Goal: Task Accomplishment & Management: Manage account settings

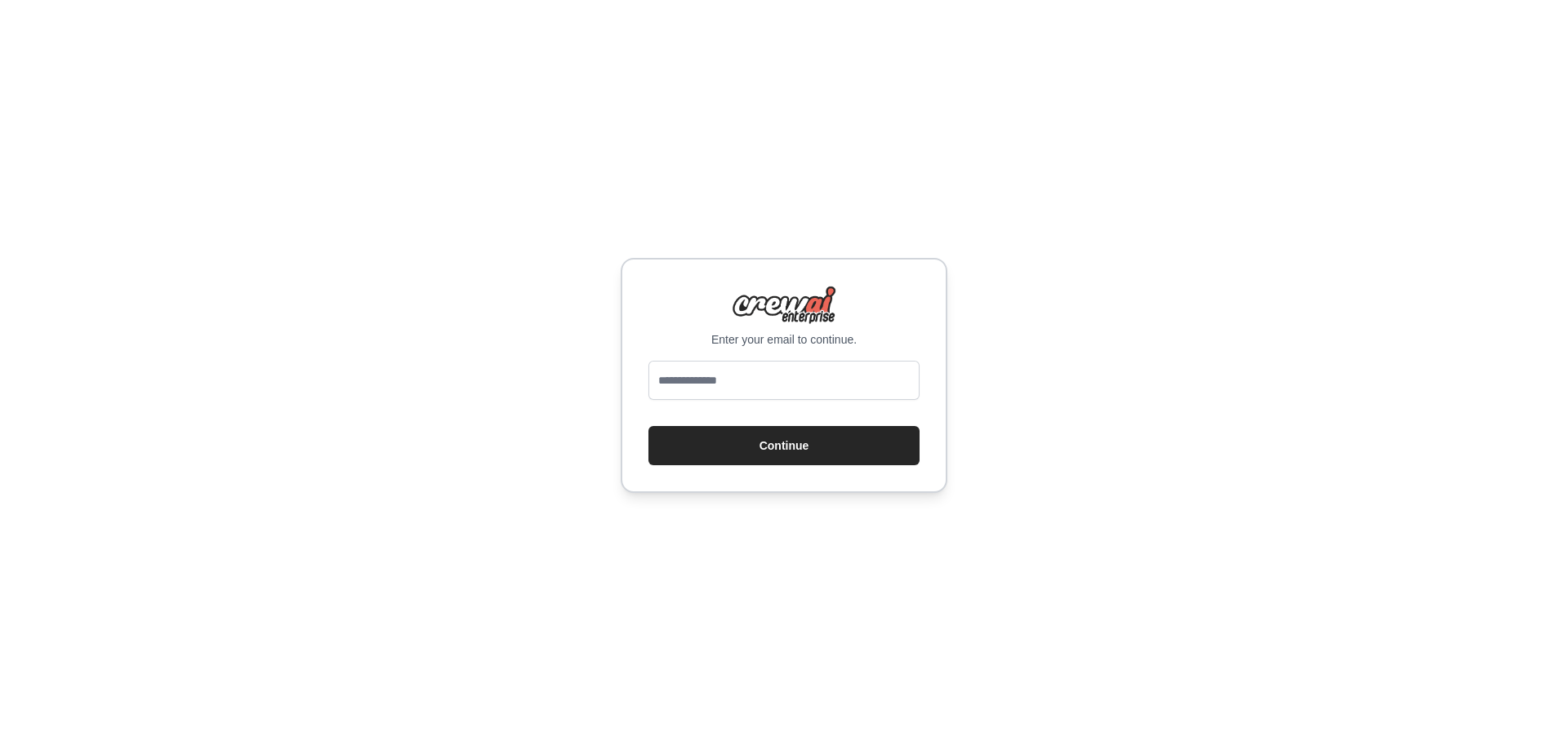
type input "**********"
click at [749, 449] on button "Continue" at bounding box center [784, 445] width 271 height 40
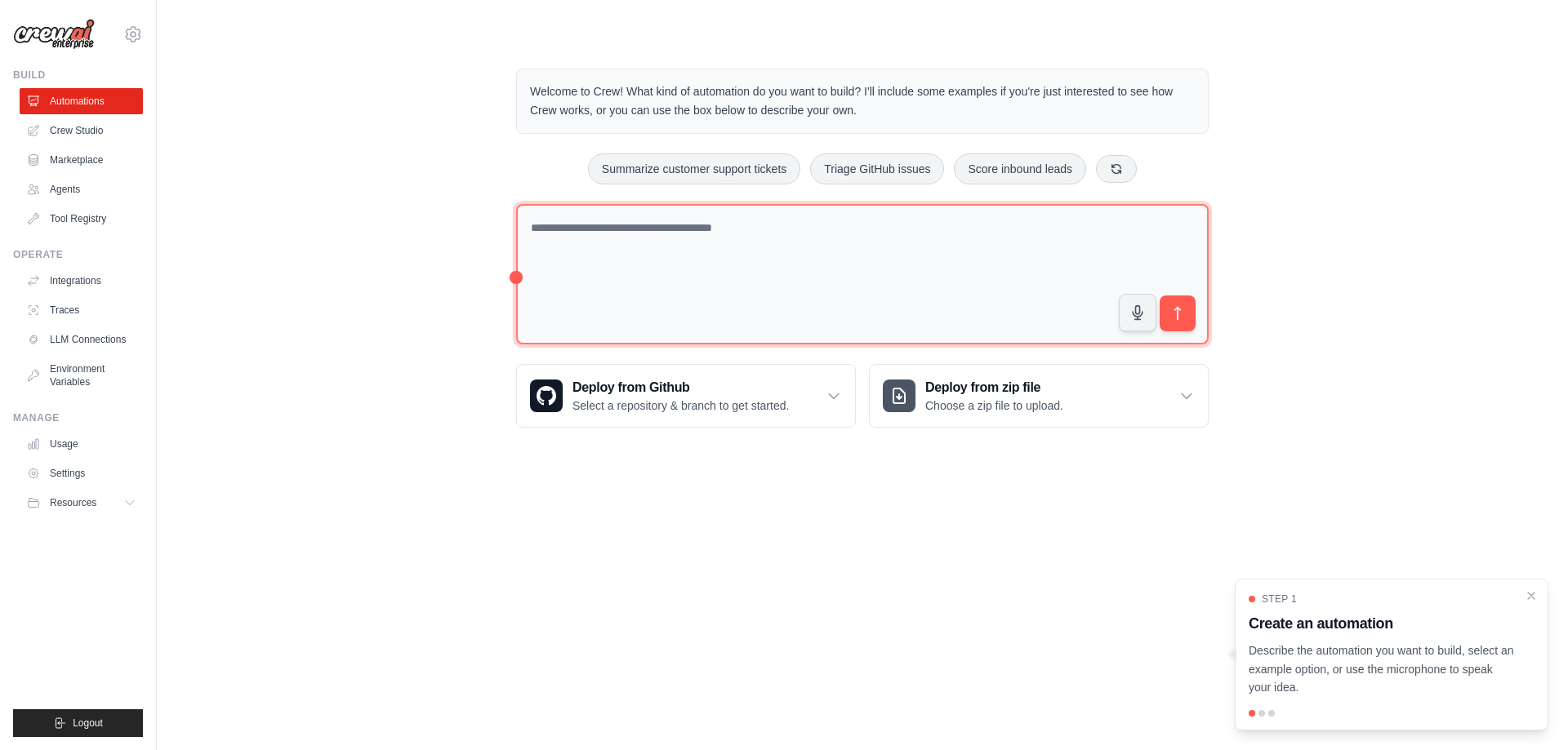
click at [725, 240] on textarea at bounding box center [862, 274] width 692 height 141
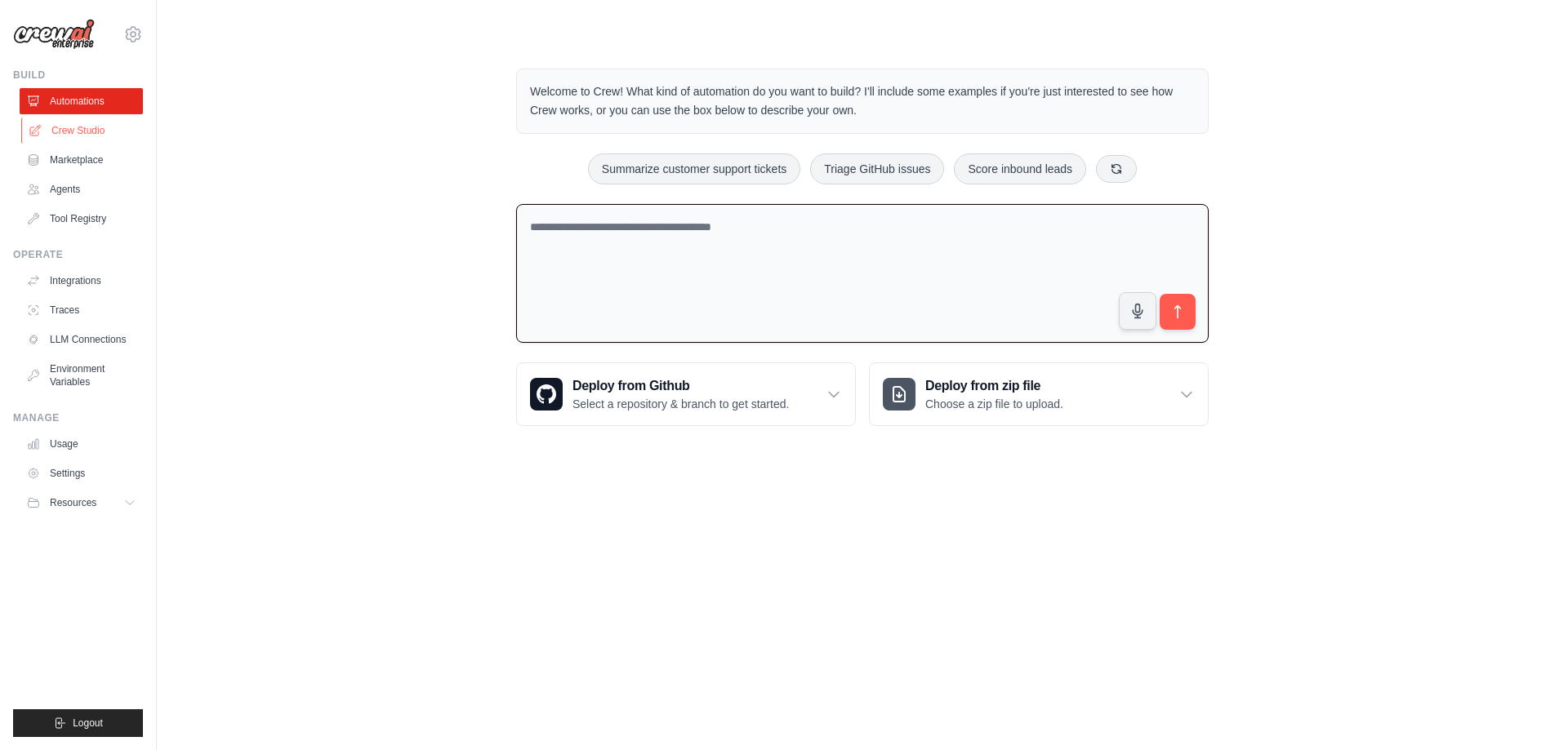
click at [94, 129] on link "Crew Studio" at bounding box center [83, 131] width 124 height 26
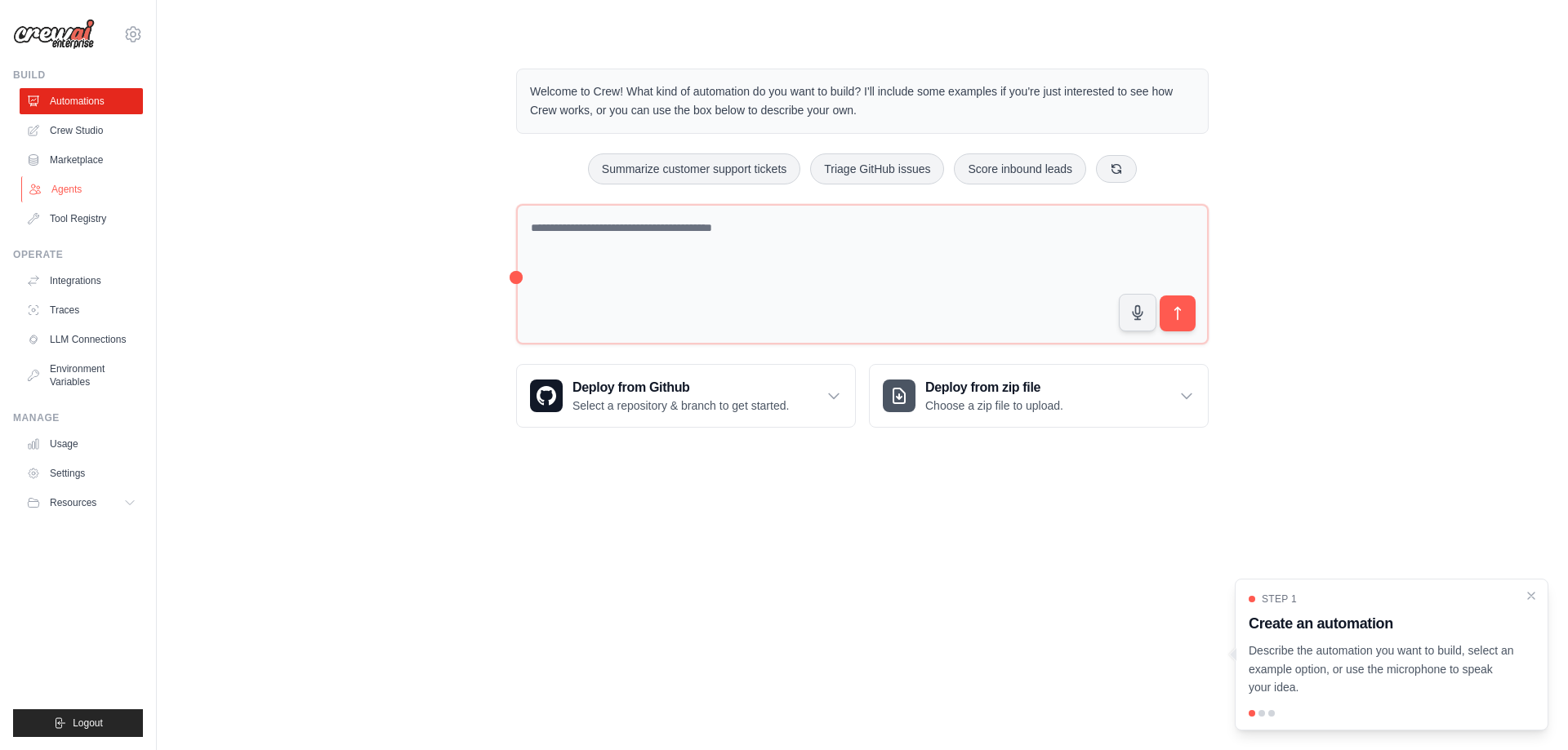
click at [70, 193] on link "Agents" at bounding box center [83, 189] width 124 height 26
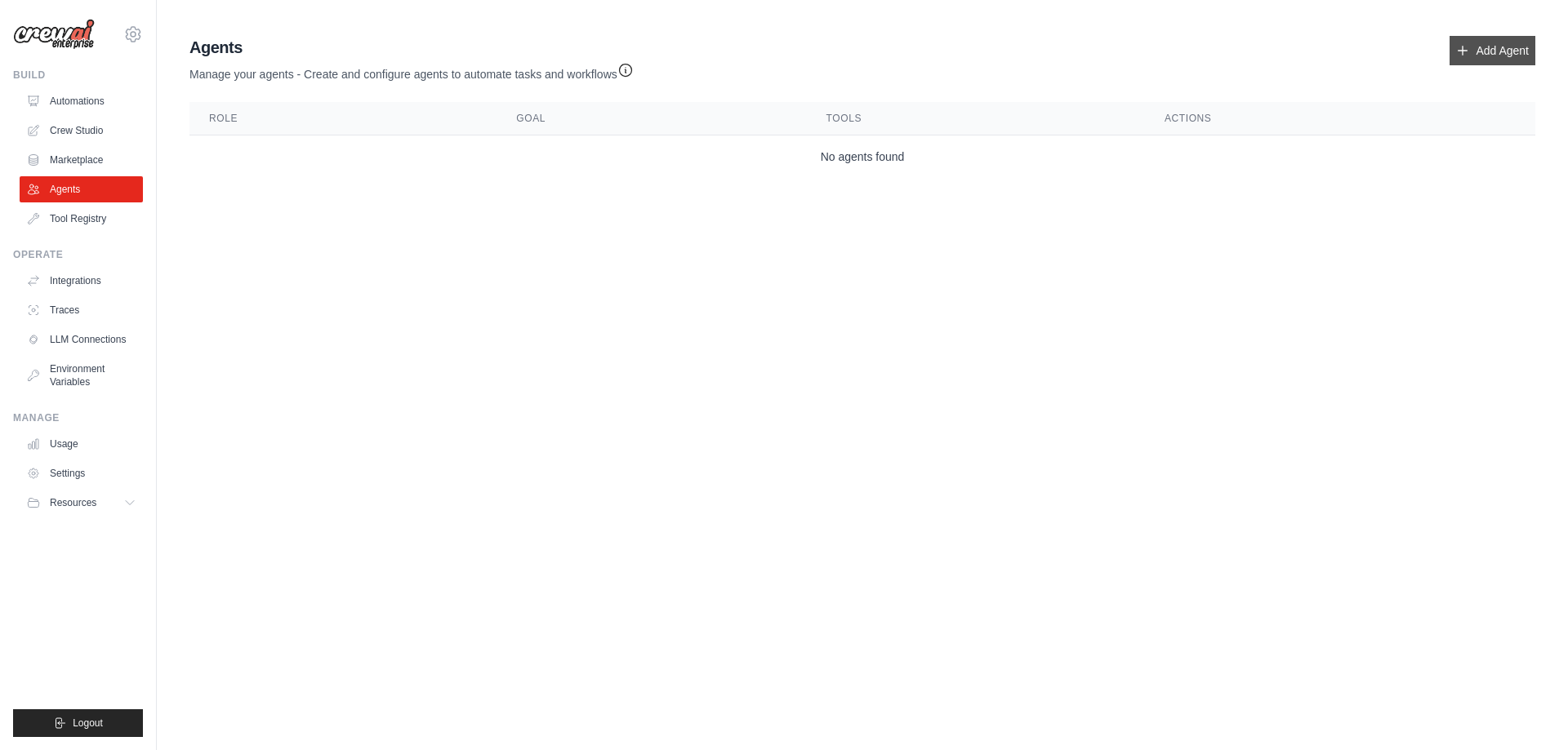
click at [1499, 42] on link "Add Agent" at bounding box center [1491, 51] width 86 height 29
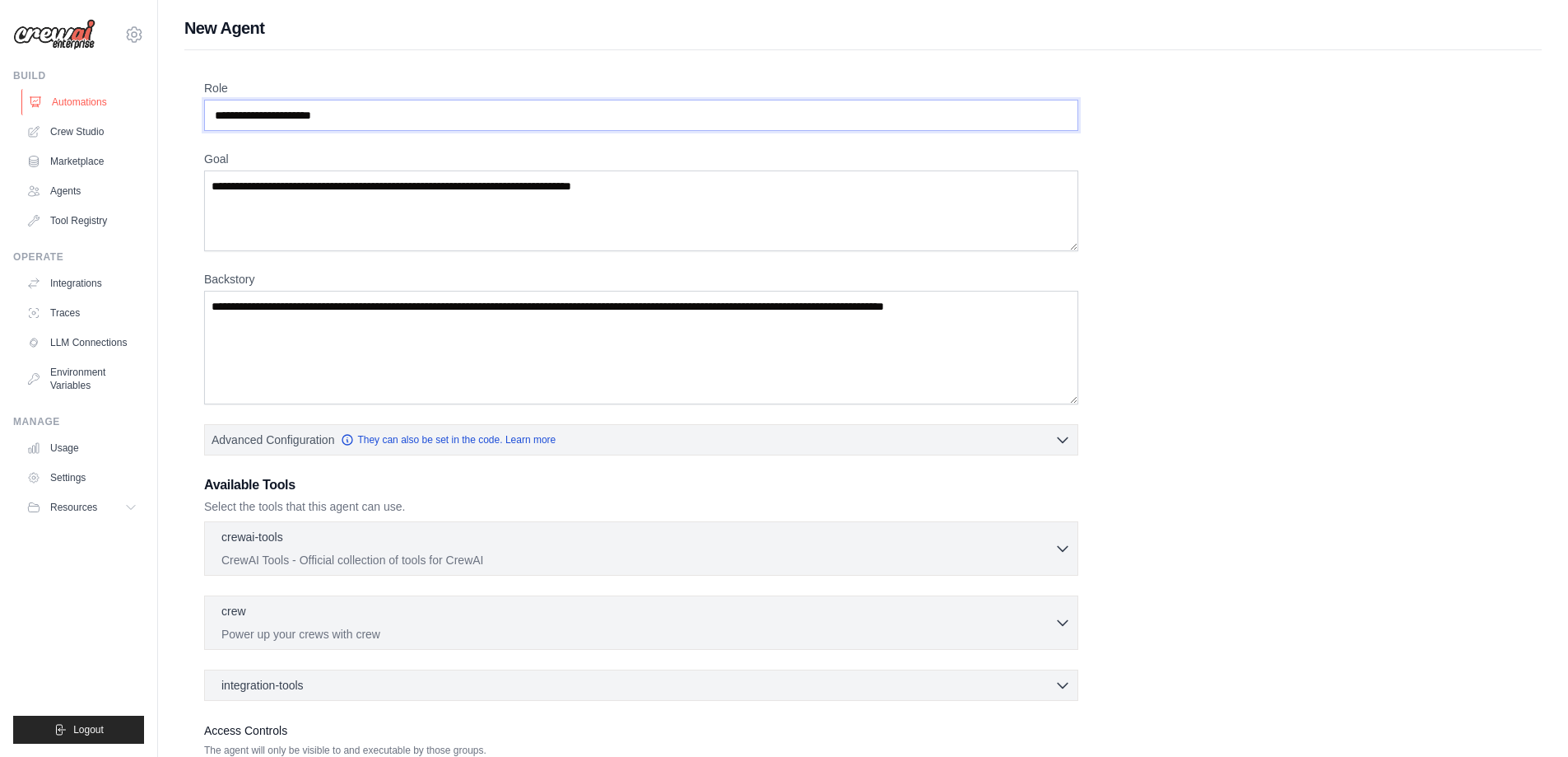
drag, startPoint x: 235, startPoint y: 107, endPoint x: 98, endPoint y: 101, distance: 137.1
click at [98, 101] on div "sergioweckerlin@gmail.com Settings Build Automations Crew Studio" at bounding box center [784, 442] width 1568 height 883
drag, startPoint x: 287, startPoint y: 114, endPoint x: 584, endPoint y: 113, distance: 297.0
click at [584, 113] on input "Role" at bounding box center [641, 115] width 875 height 32
type input "**********"
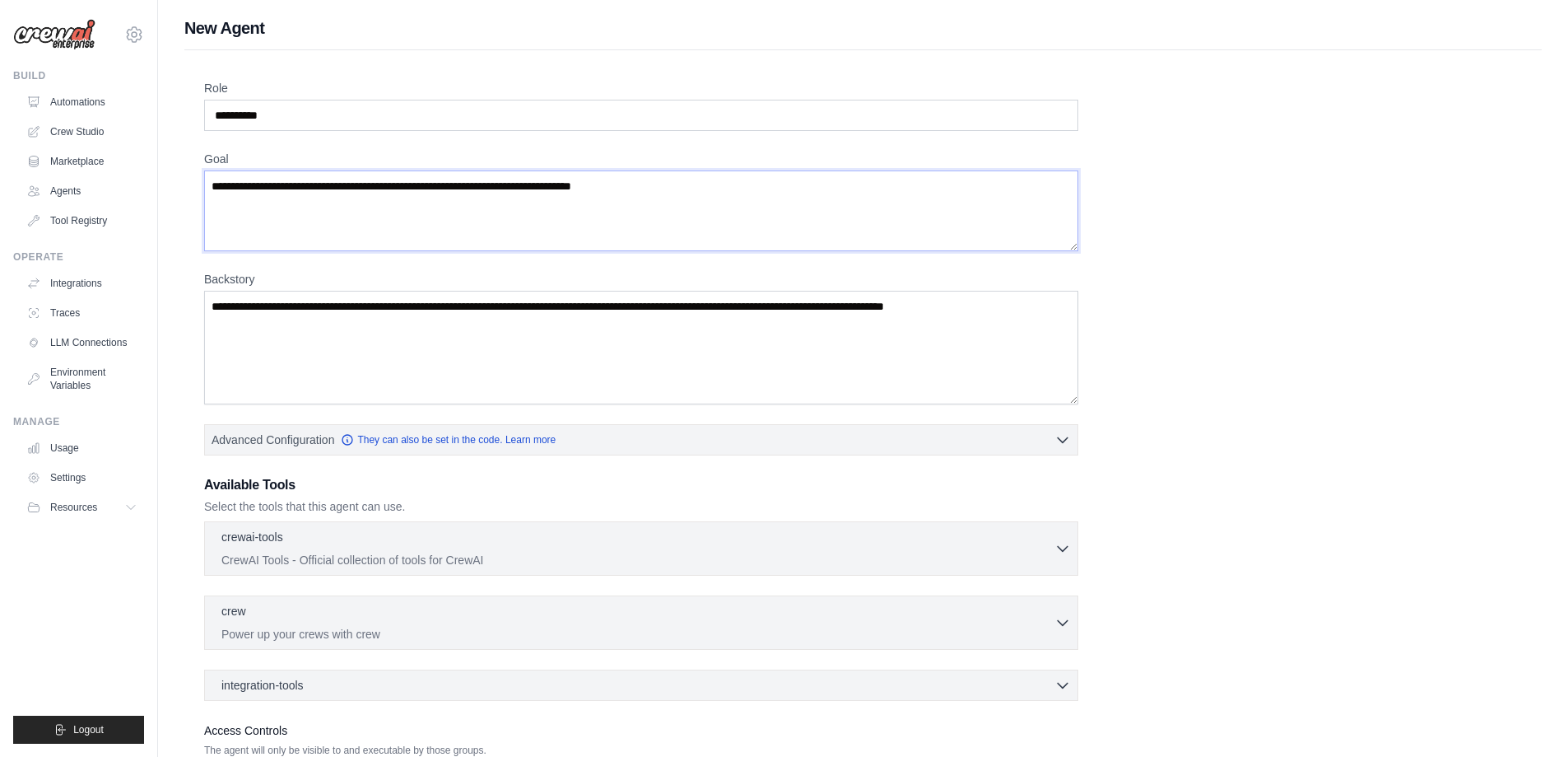
click at [410, 189] on textarea "Goal" at bounding box center [641, 210] width 875 height 81
type textarea "**********"
click at [320, 308] on textarea "Backstory" at bounding box center [641, 348] width 875 height 113
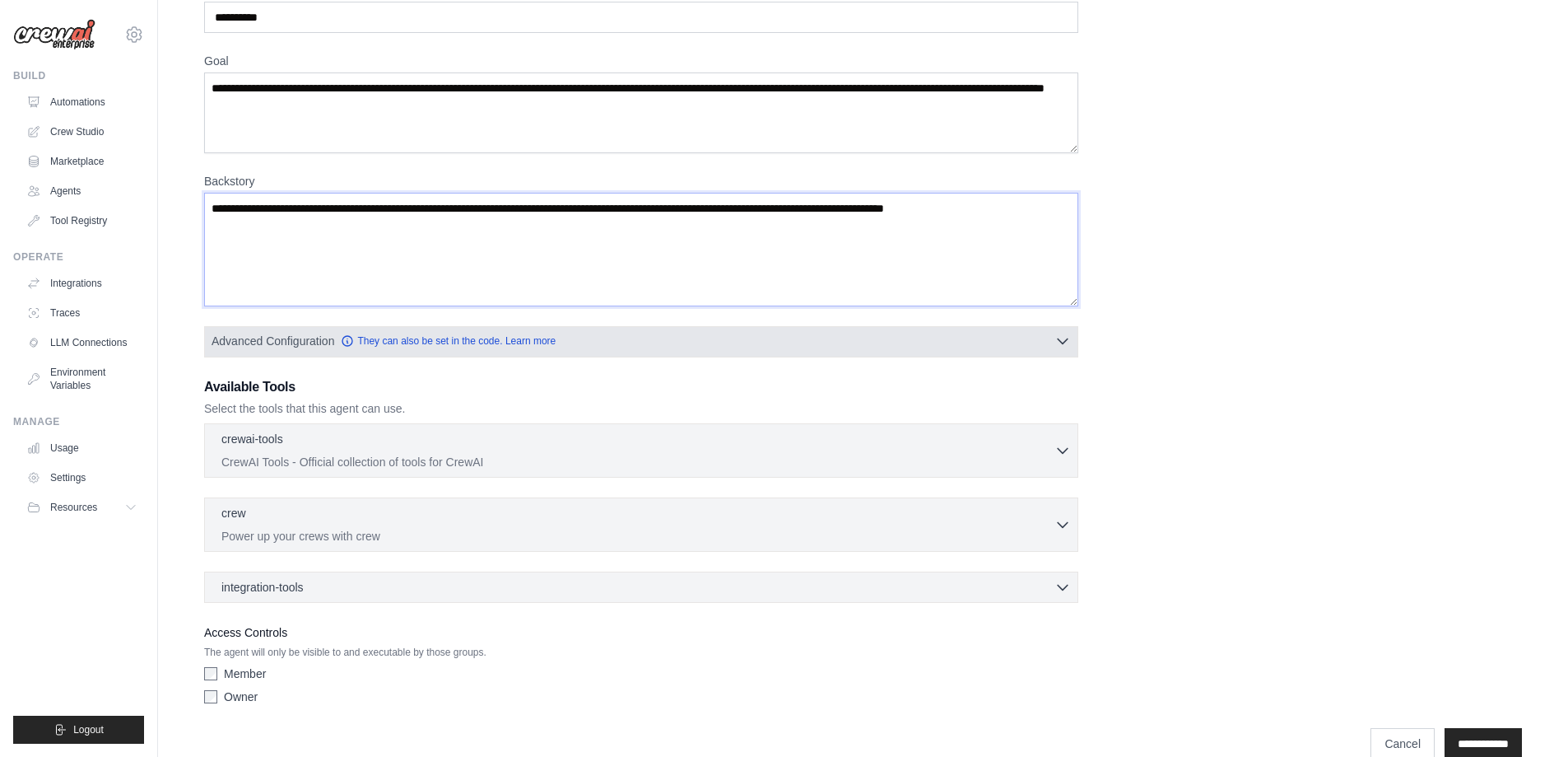
scroll to position [126, 0]
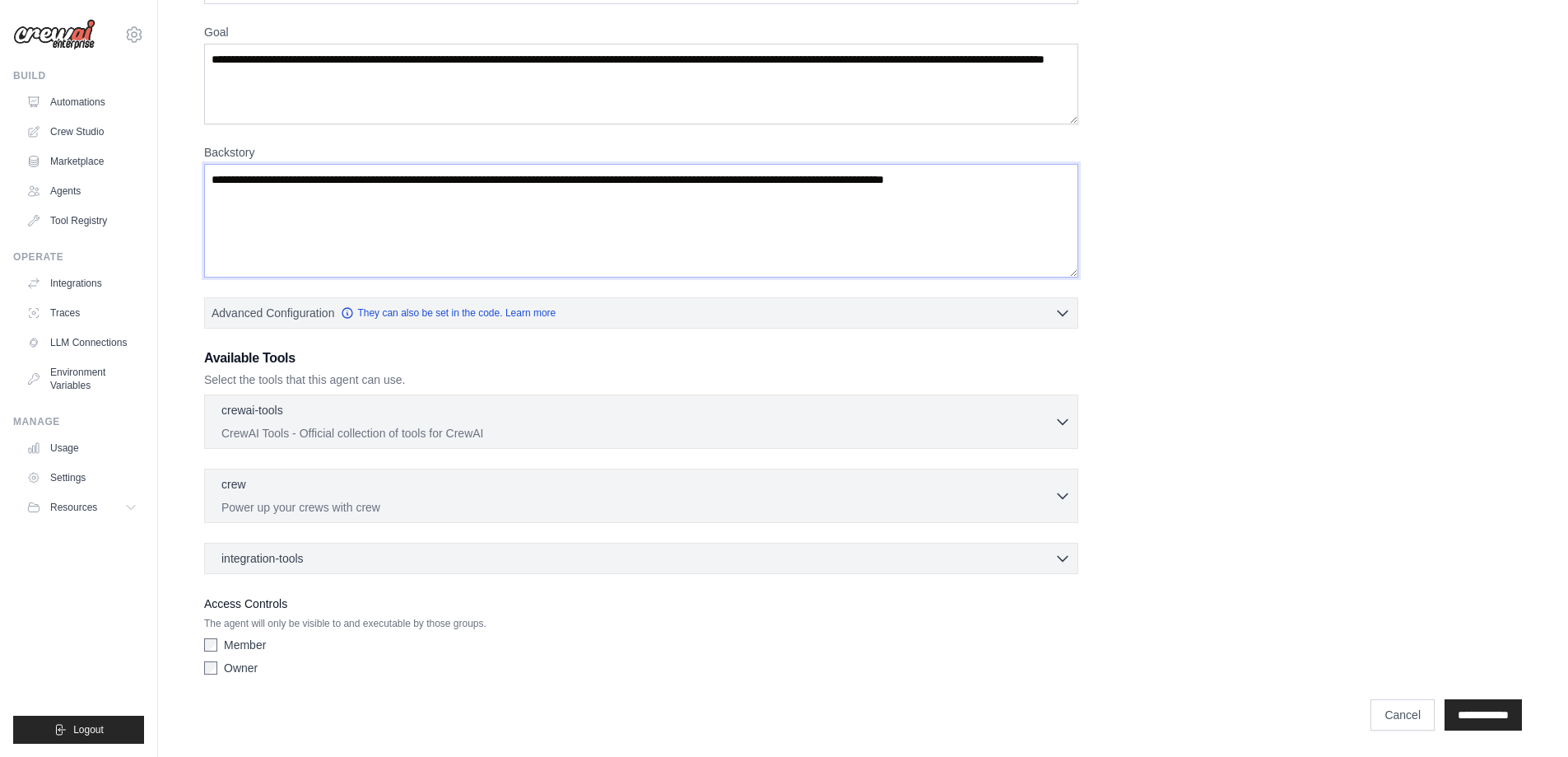
click at [313, 182] on textarea "Backstory" at bounding box center [641, 220] width 875 height 113
click at [1060, 423] on icon "button" at bounding box center [1063, 421] width 17 height 17
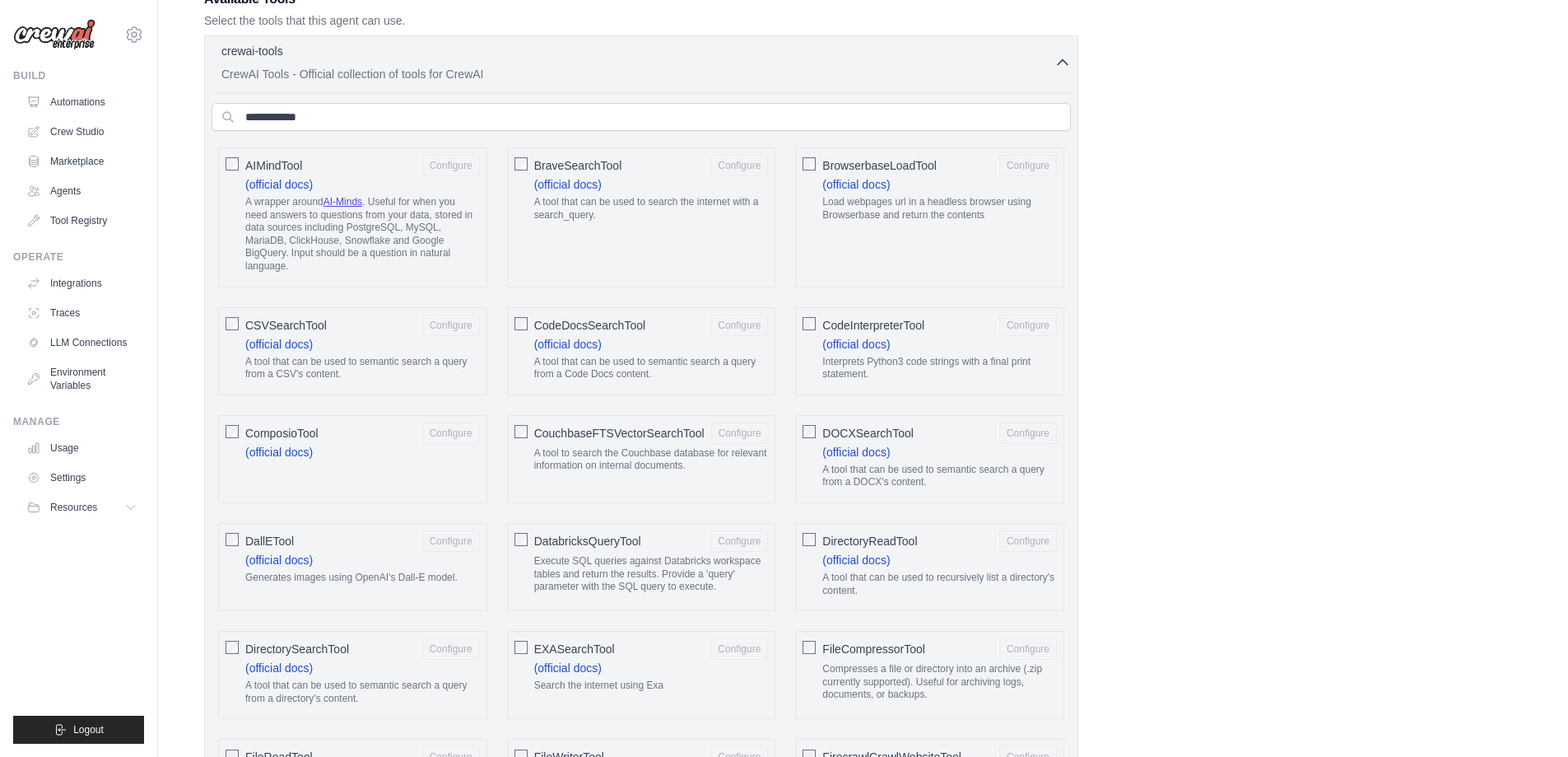
scroll to position [515, 0]
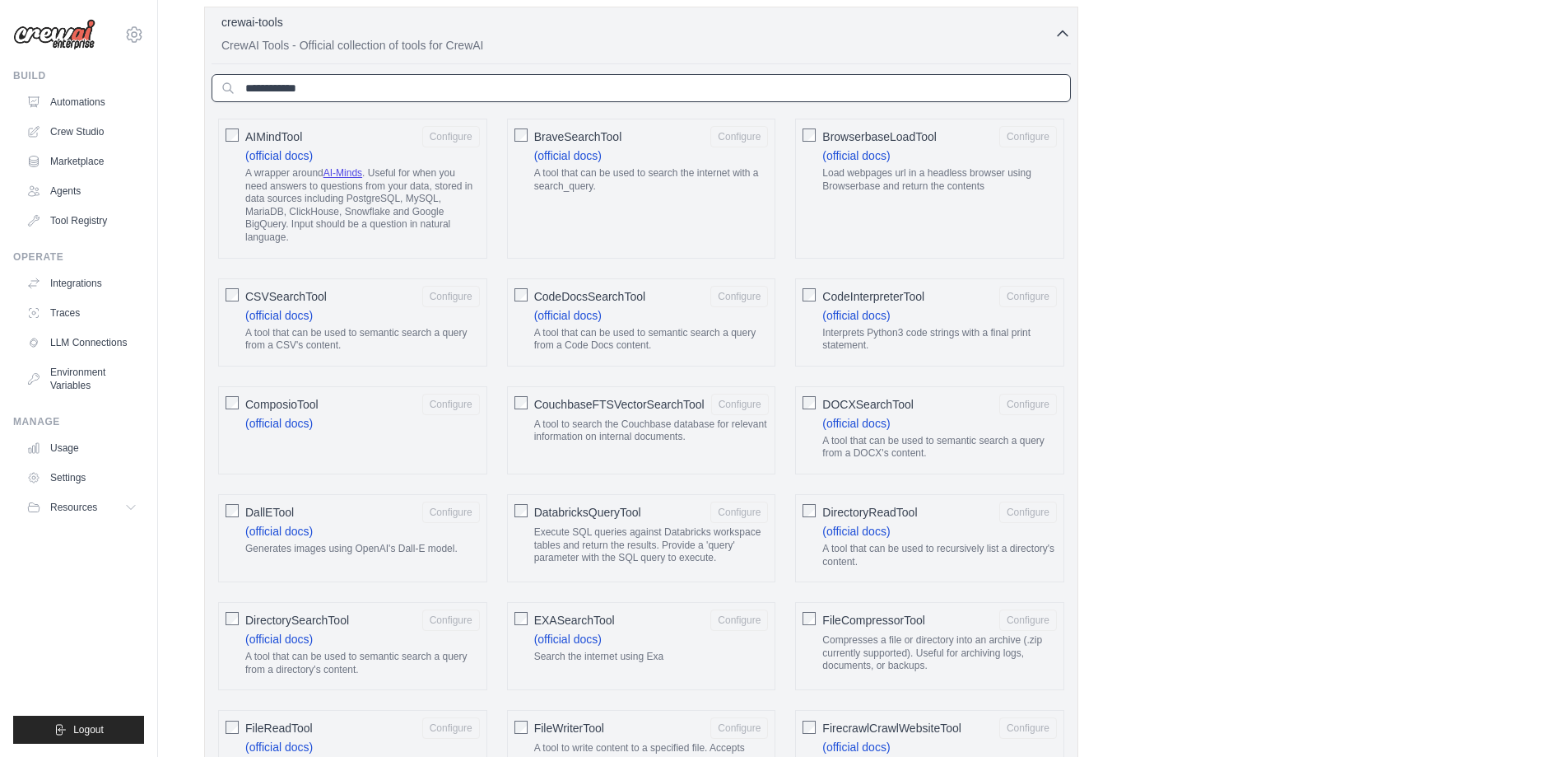
drag, startPoint x: 1035, startPoint y: 92, endPoint x: 980, endPoint y: 104, distance: 56.3
click at [1034, 92] on input "text" at bounding box center [641, 88] width 860 height 28
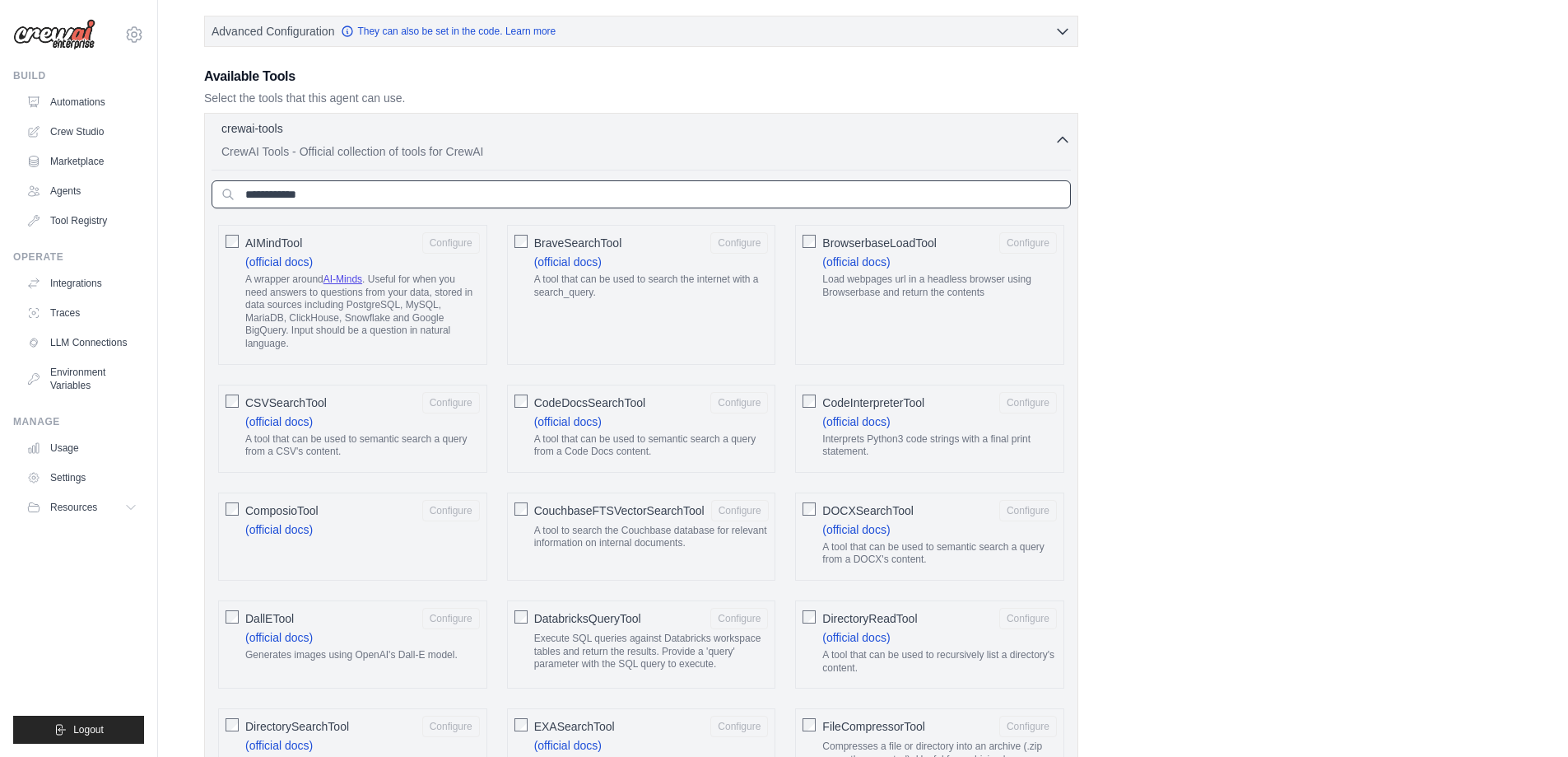
scroll to position [268, 0]
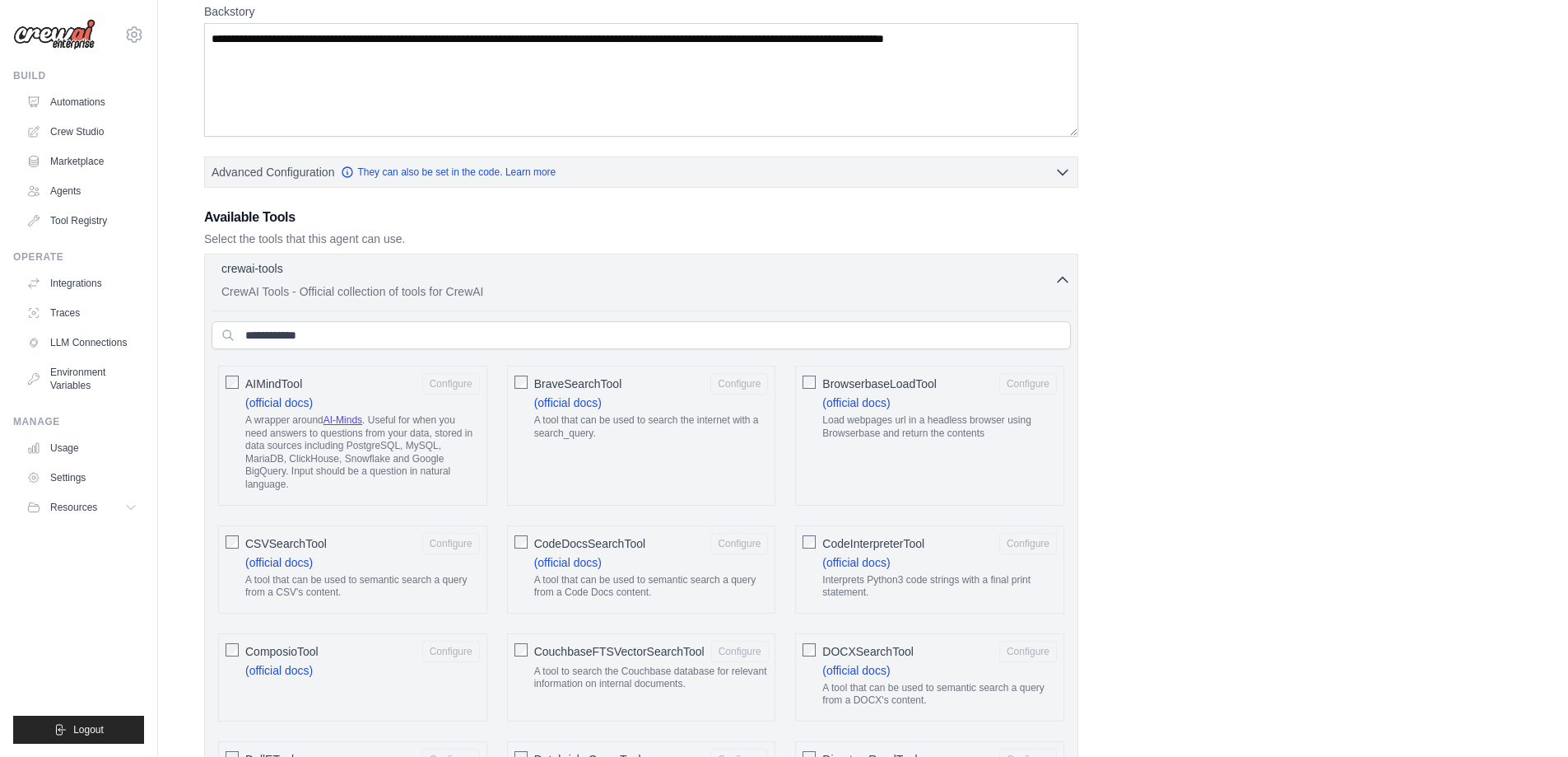
click at [1065, 279] on icon "button" at bounding box center [1062, 279] width 10 height 5
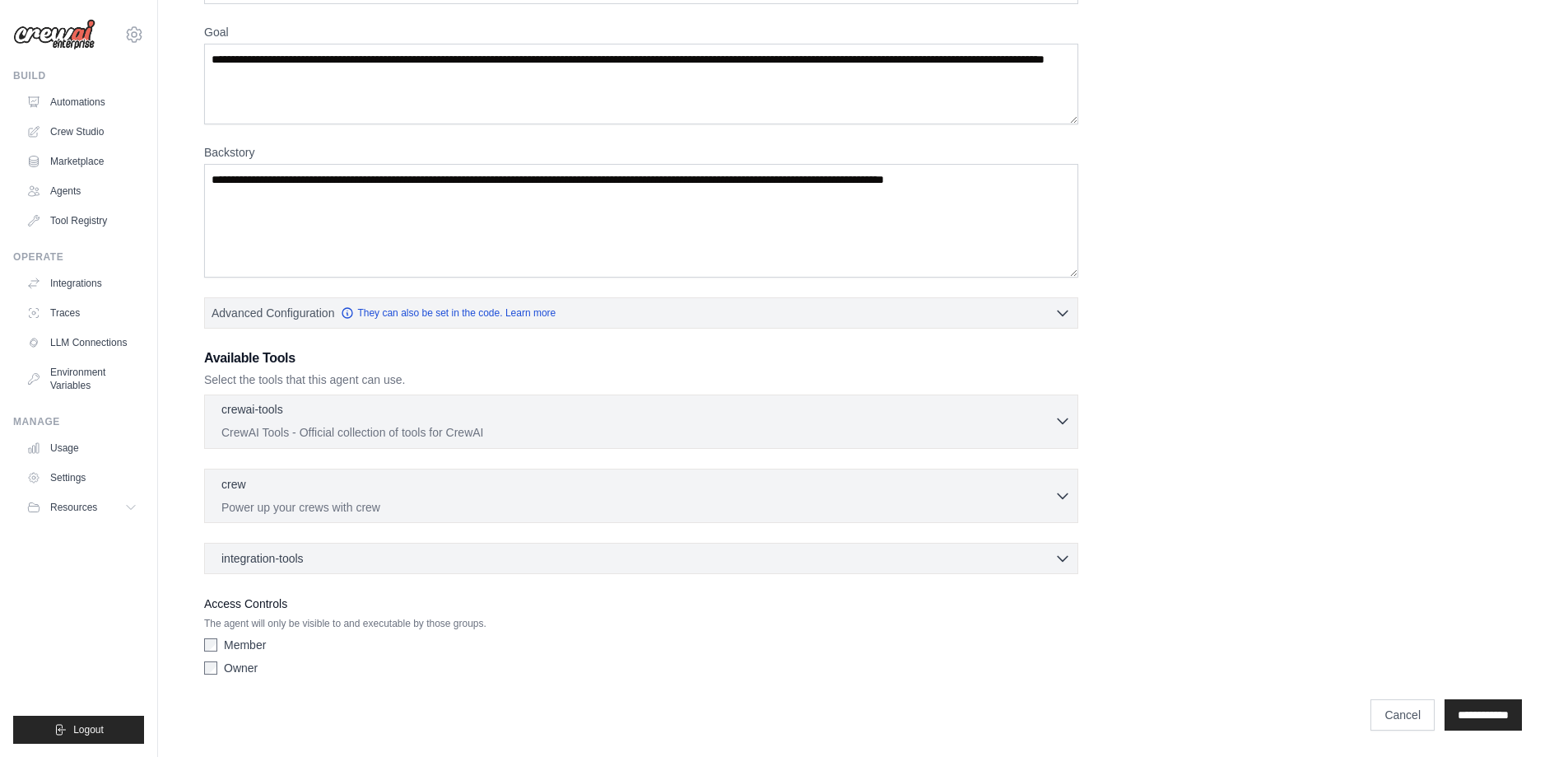
scroll to position [126, 0]
click at [1468, 711] on input "**********" at bounding box center [1482, 715] width 77 height 32
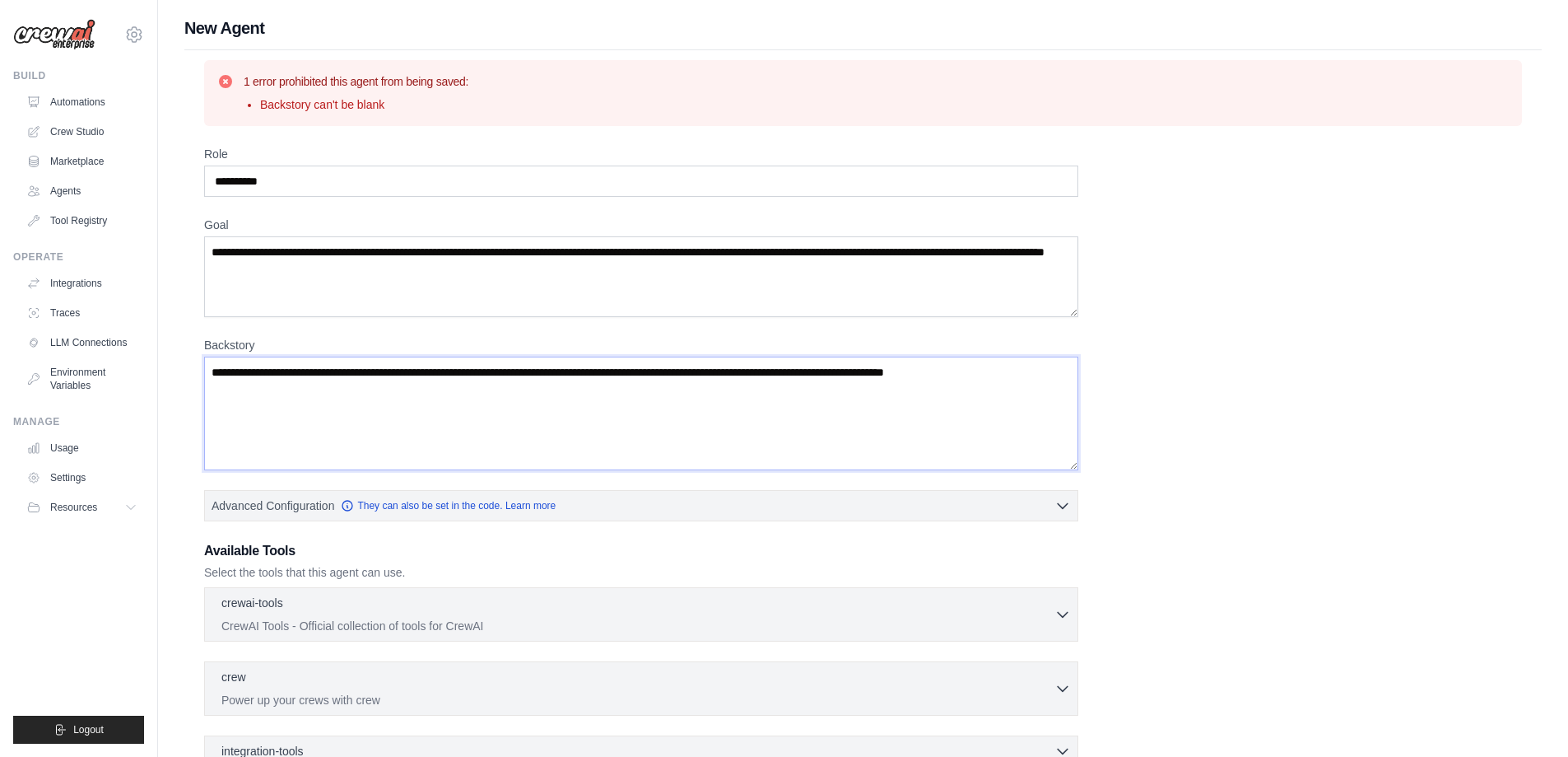
drag, startPoint x: 257, startPoint y: 364, endPoint x: 1099, endPoint y: 405, distance: 843.0
click at [1099, 405] on div "**********" at bounding box center [863, 511] width 1318 height 730
drag, startPoint x: 1056, startPoint y: 372, endPoint x: 681, endPoint y: 371, distance: 375.0
click at [702, 367] on textarea "Backstory" at bounding box center [641, 414] width 875 height 113
click at [652, 386] on textarea "Backstory" at bounding box center [641, 414] width 875 height 113
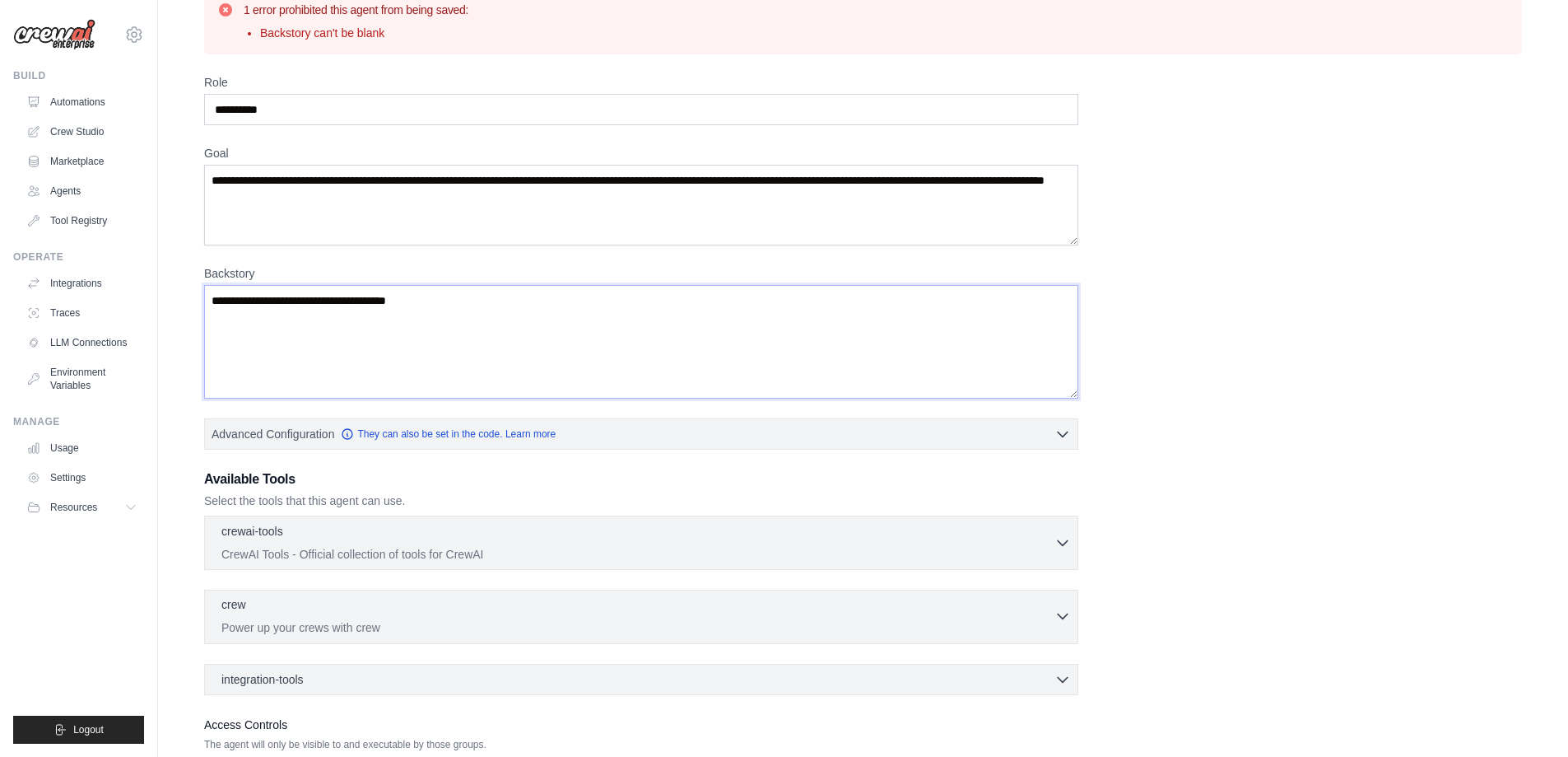
scroll to position [193, 0]
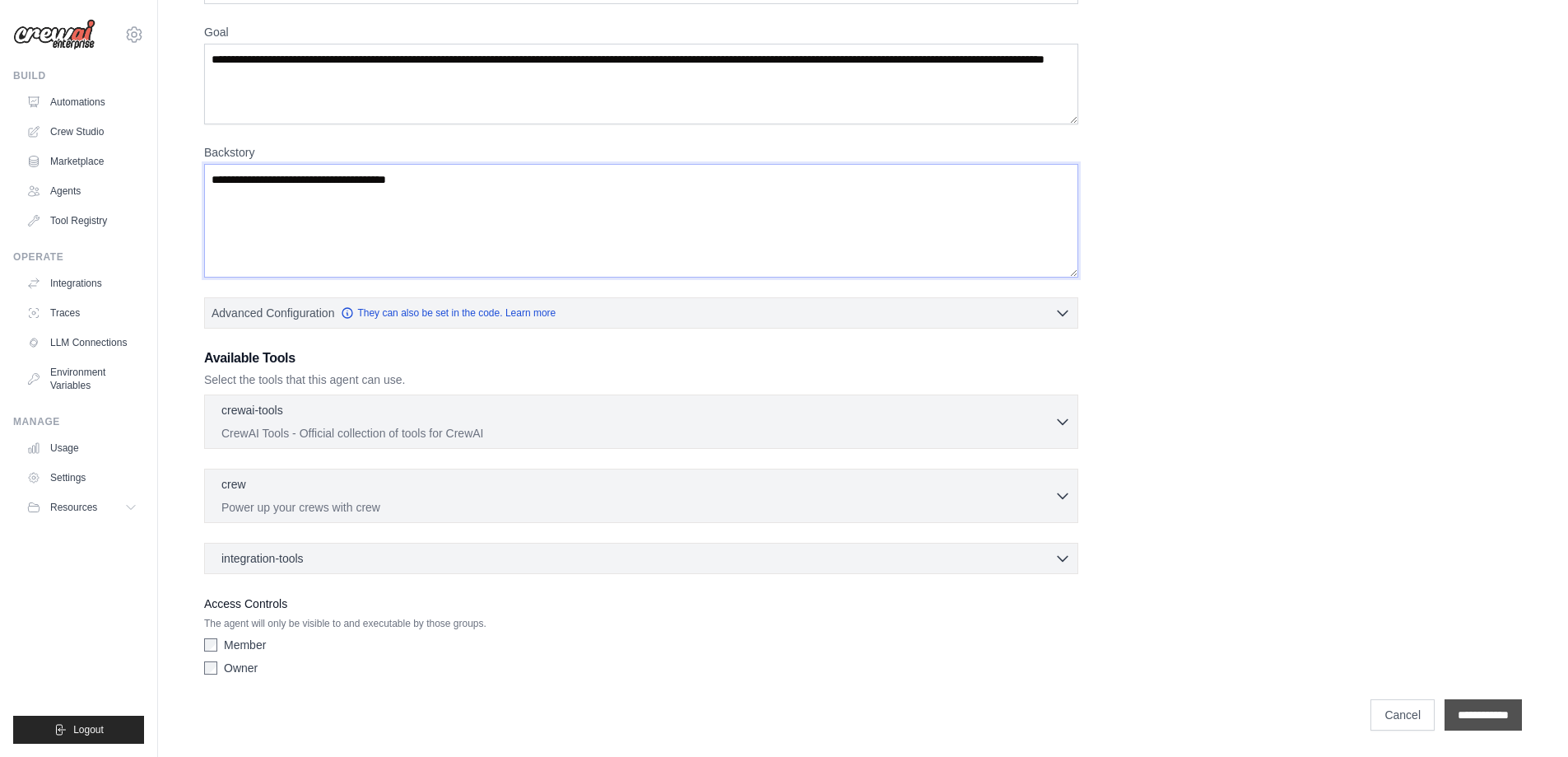
type textarea "**********"
click at [1469, 711] on input "**********" at bounding box center [1482, 715] width 77 height 32
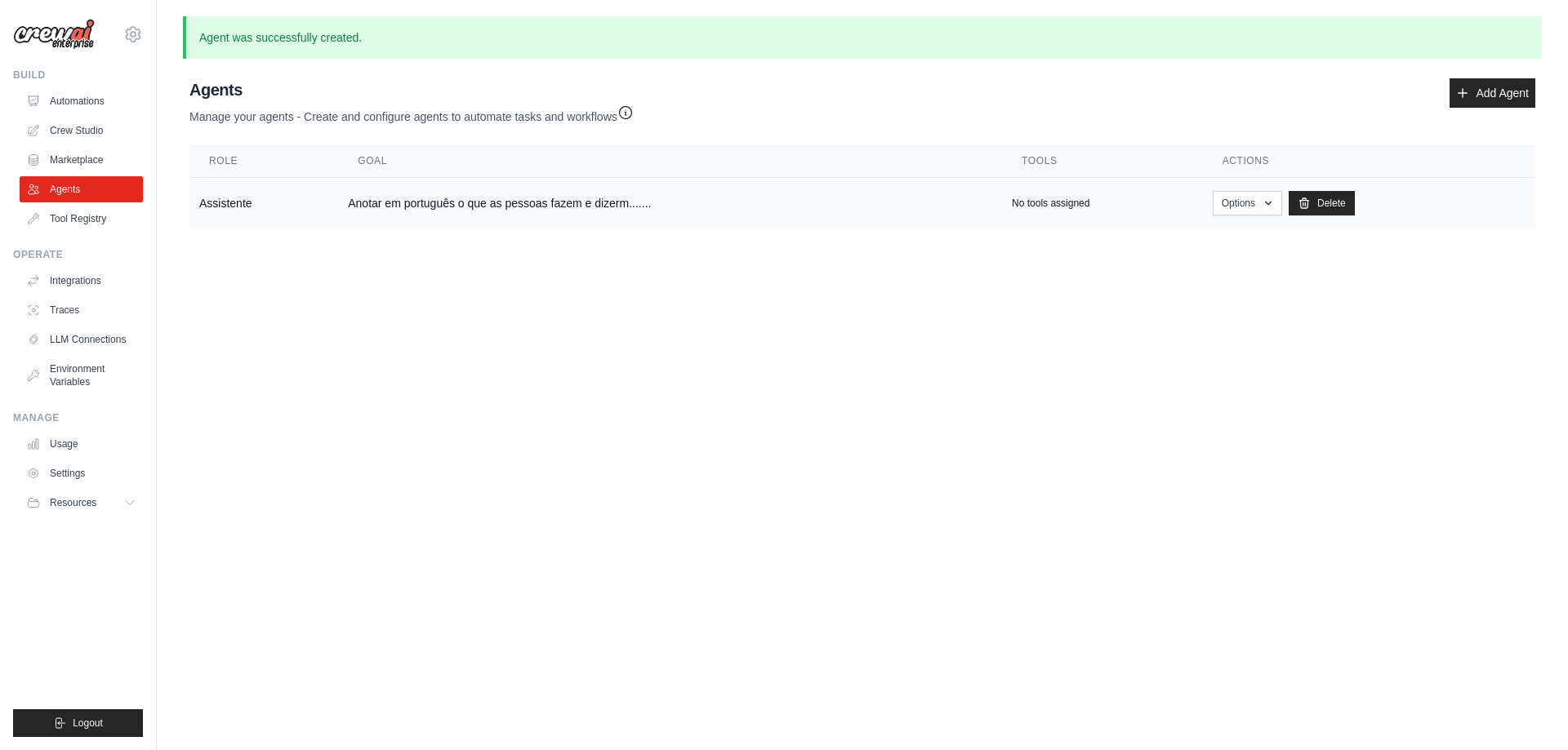
click at [222, 204] on td "Assistente" at bounding box center [263, 204] width 148 height 52
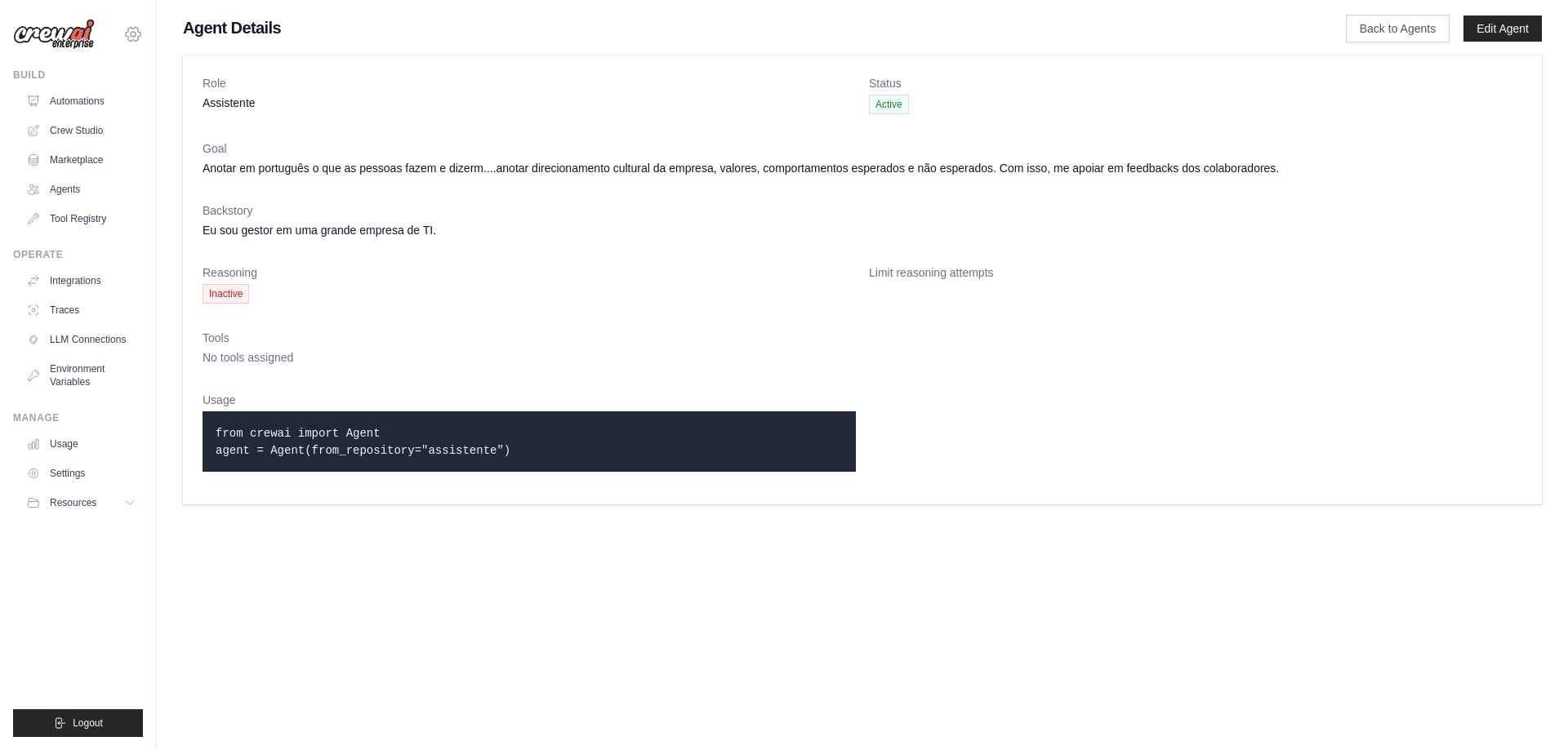
click at [128, 32] on icon at bounding box center [133, 33] width 15 height 14
click at [75, 546] on ul "Build Automations Crew Studio Marketplace Agents" at bounding box center [77, 402] width 130 height 668
click at [68, 96] on link "Automations" at bounding box center [83, 101] width 124 height 26
click at [83, 131] on link "Crew Studio" at bounding box center [83, 131] width 124 height 26
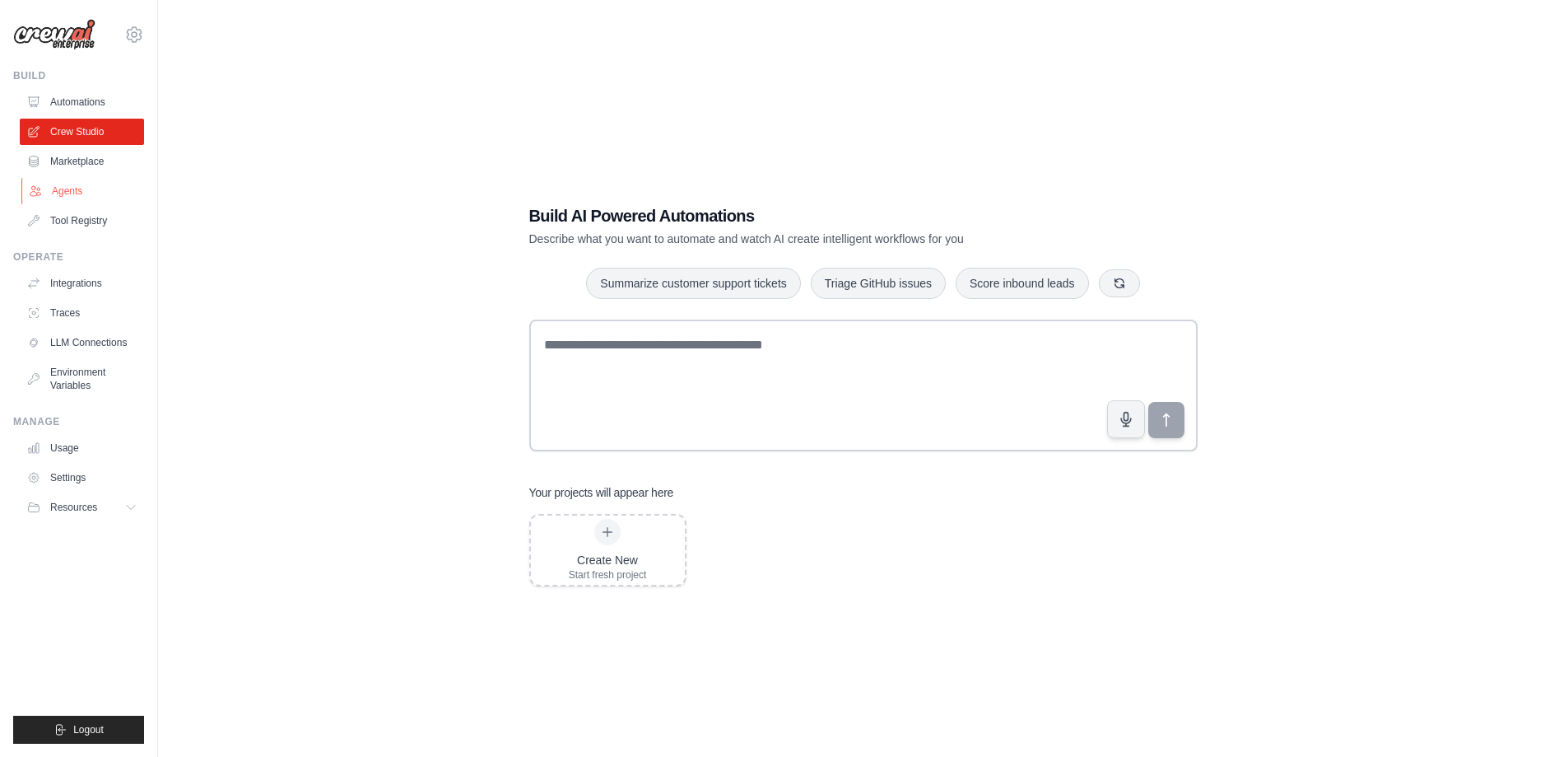
click at [68, 185] on link "Agents" at bounding box center [84, 191] width 125 height 26
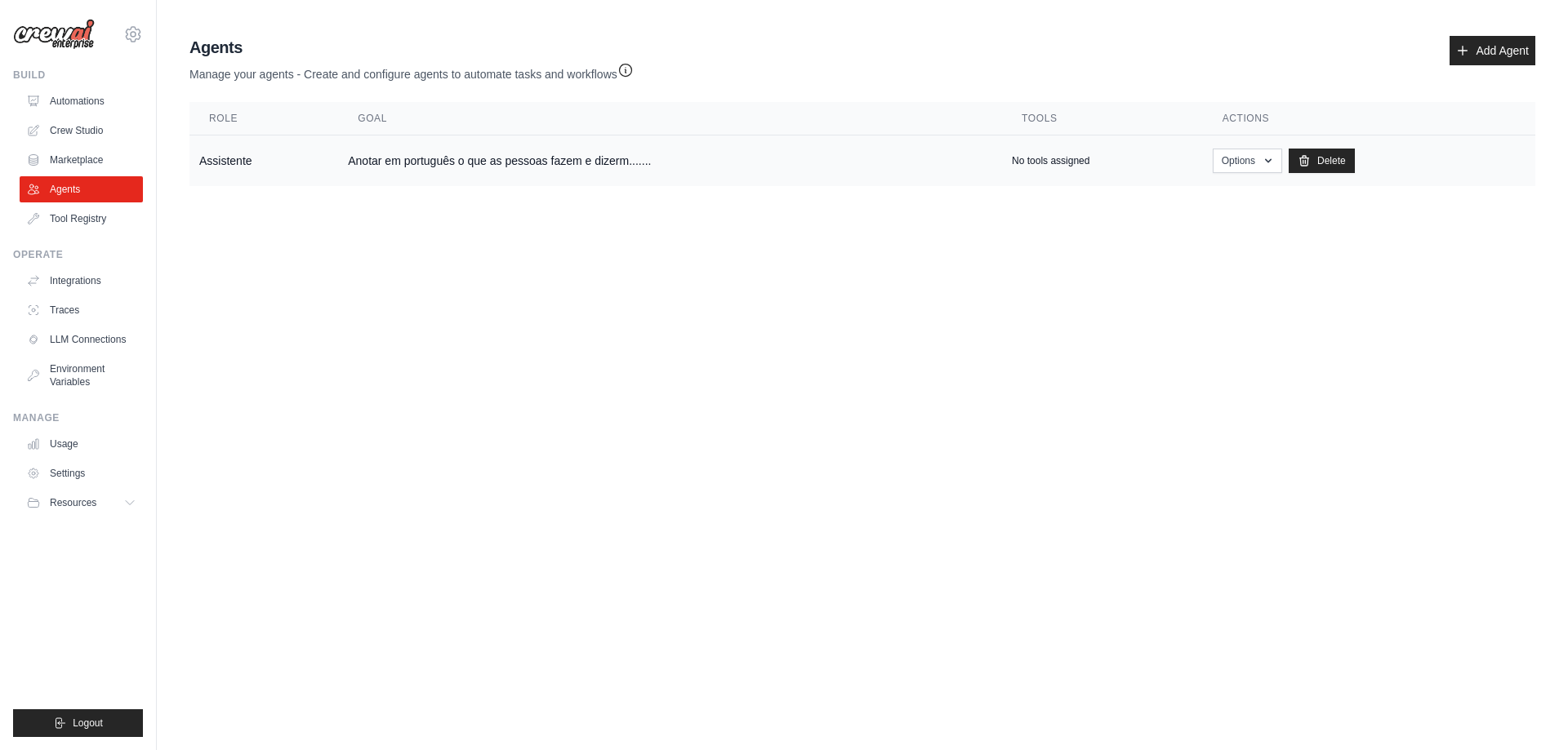
click at [374, 160] on td "Anotar em português o que as pessoas fazem e dizerm......." at bounding box center [670, 161] width 664 height 52
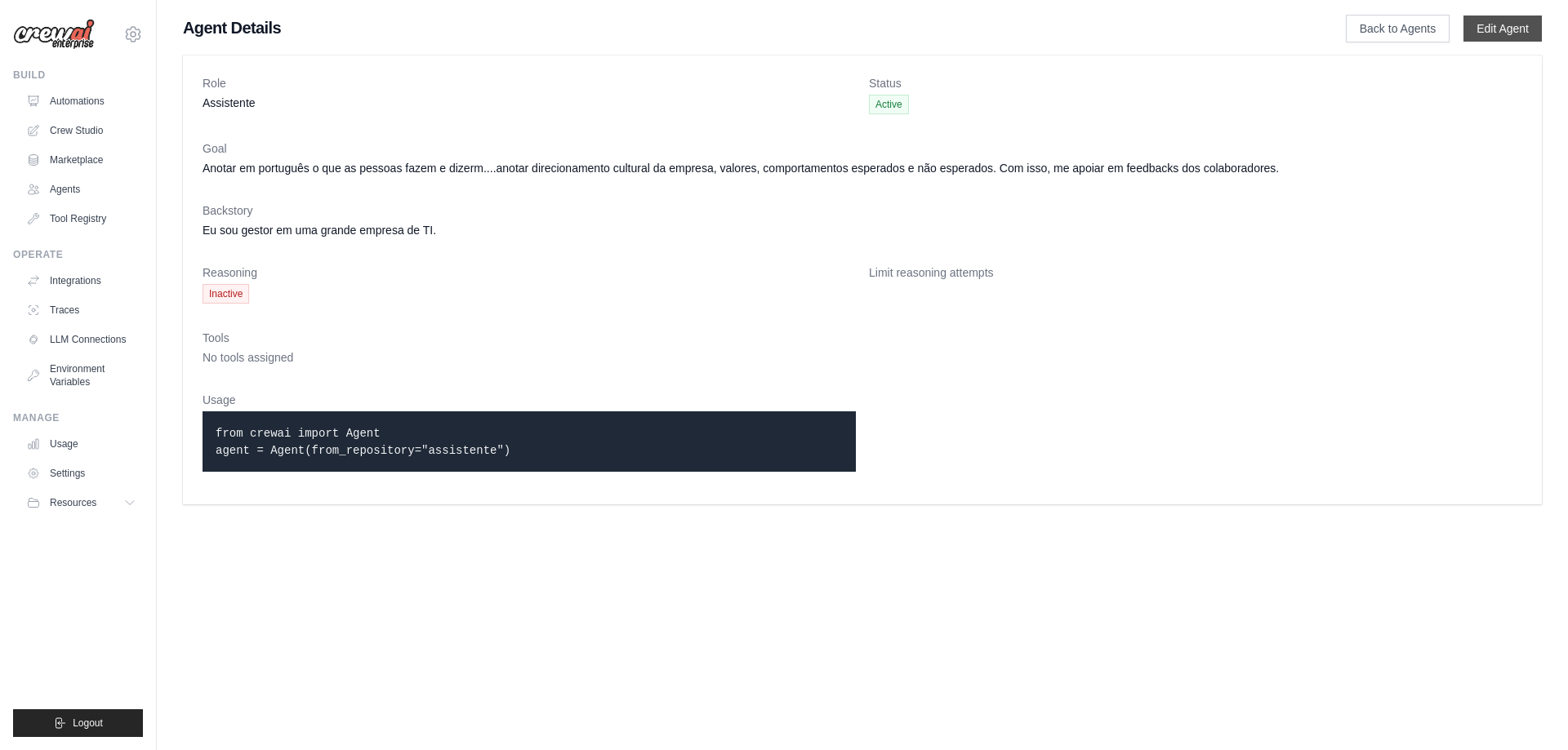
click at [1506, 22] on link "Edit Agent" at bounding box center [1502, 29] width 78 height 26
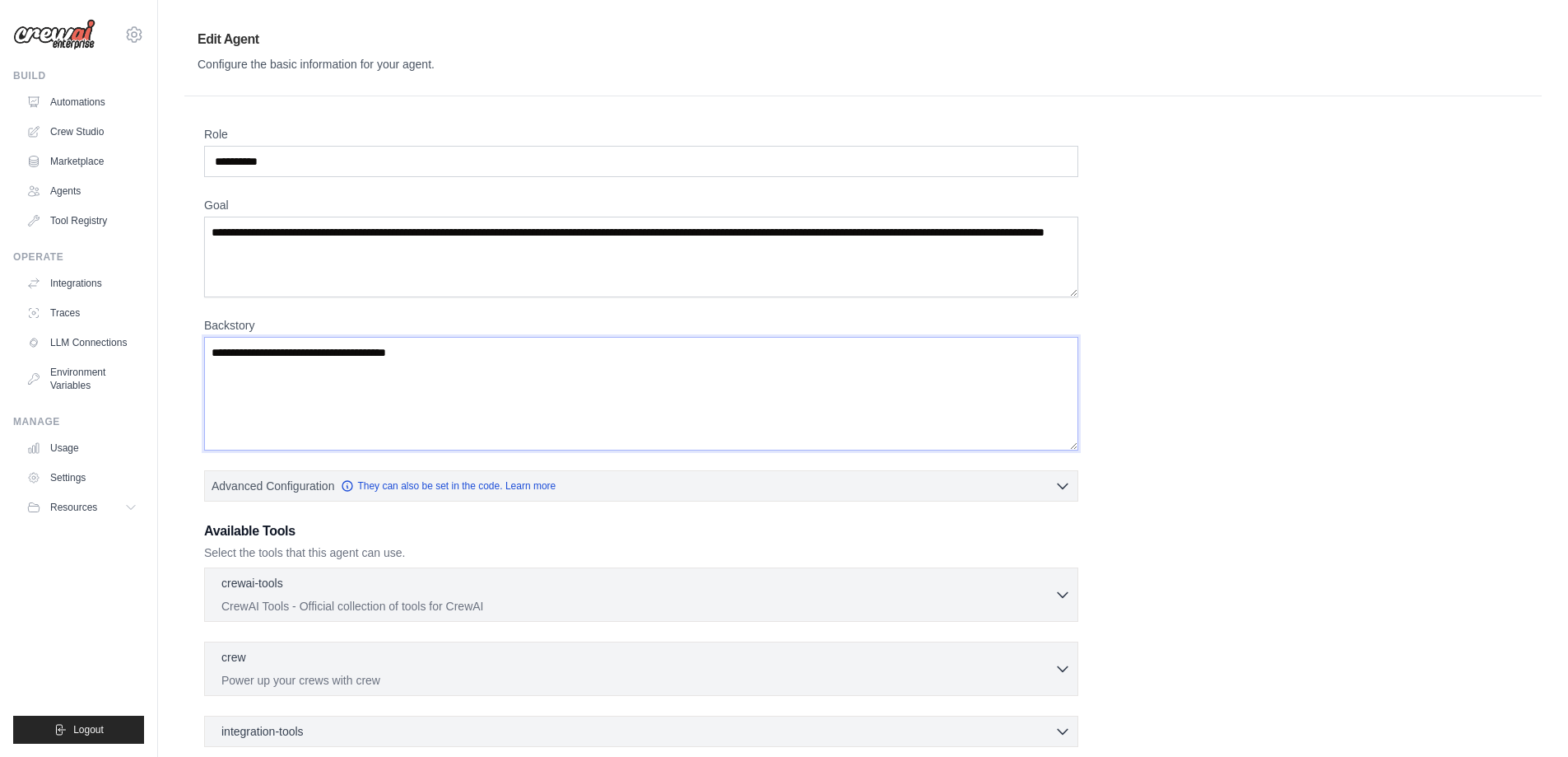
click at [497, 349] on textarea "**********" at bounding box center [641, 393] width 875 height 113
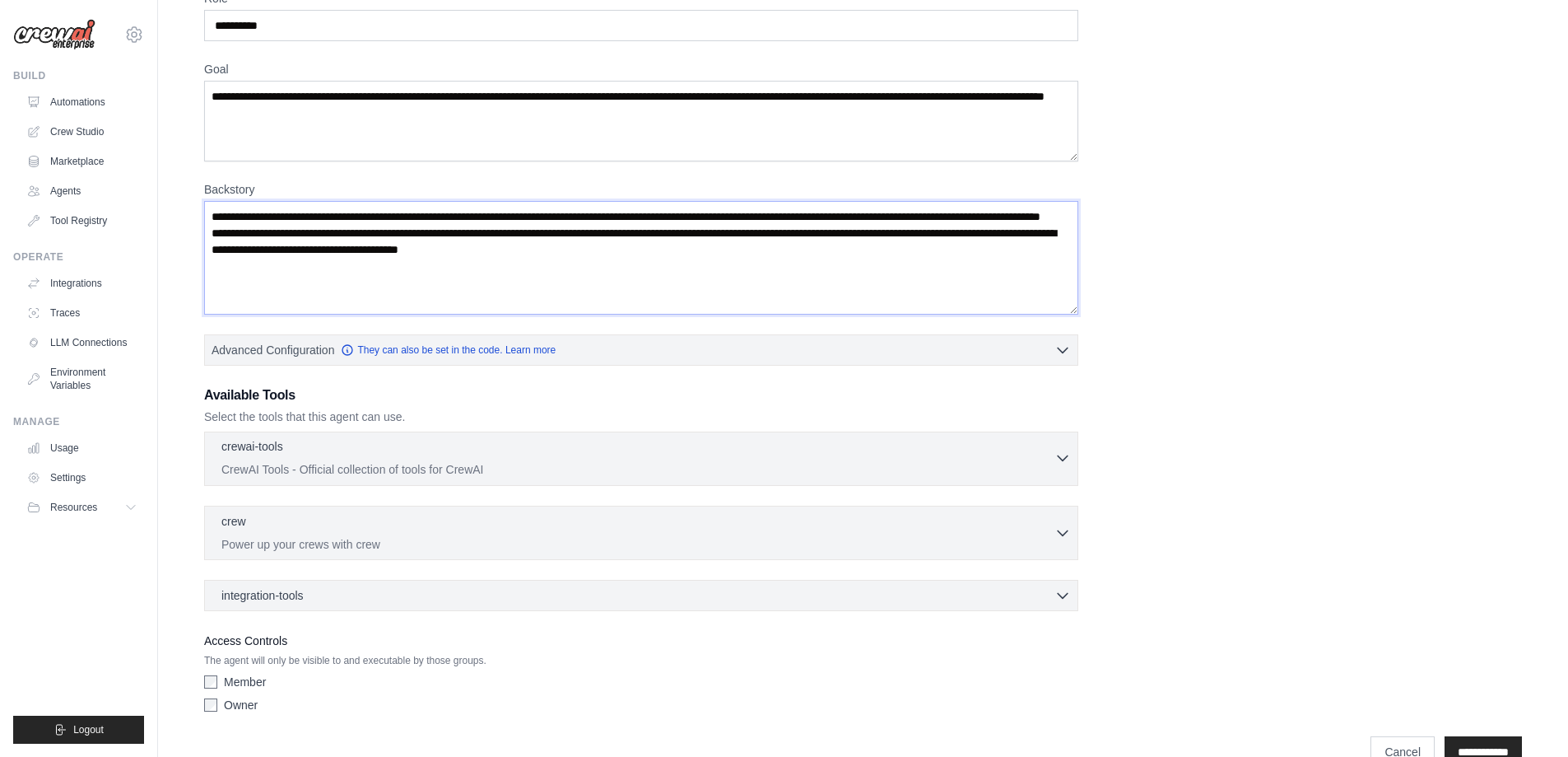
scroll to position [165, 0]
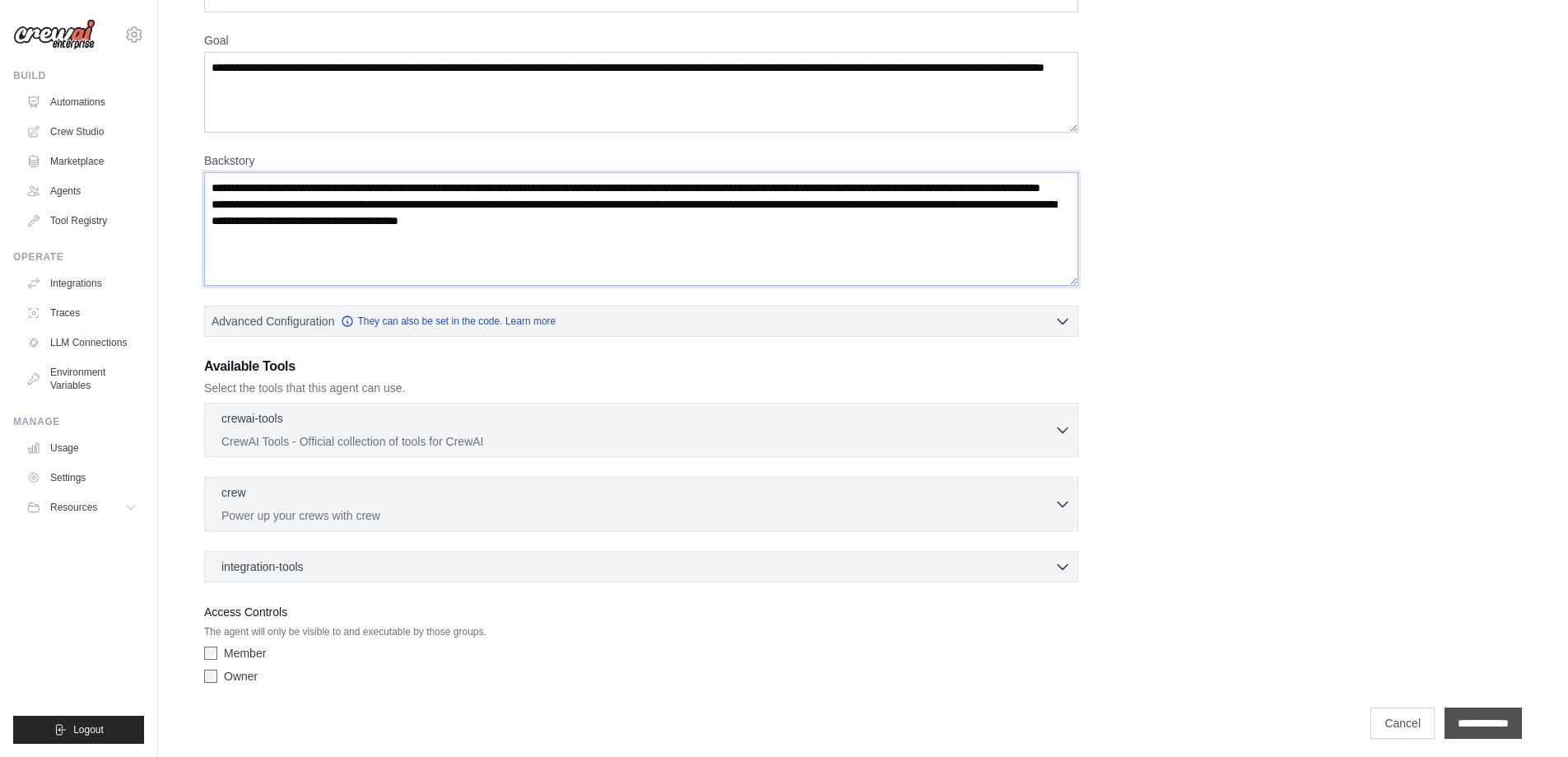
type textarea "**********"
click at [1481, 724] on input "**********" at bounding box center [1482, 724] width 77 height 32
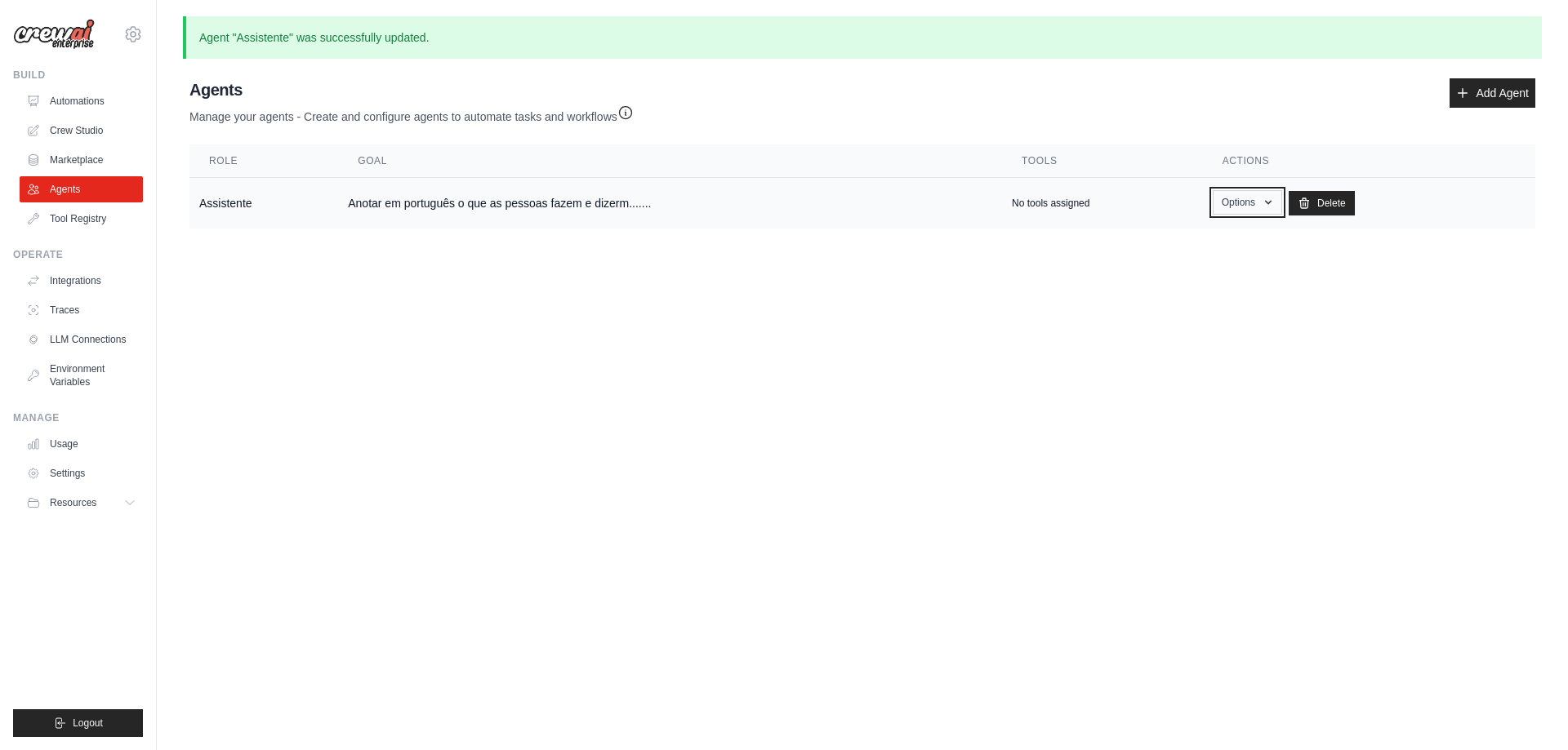
click at [1232, 205] on button "Options" at bounding box center [1246, 202] width 69 height 25
click at [1211, 240] on link "Show" at bounding box center [1223, 240] width 118 height 29
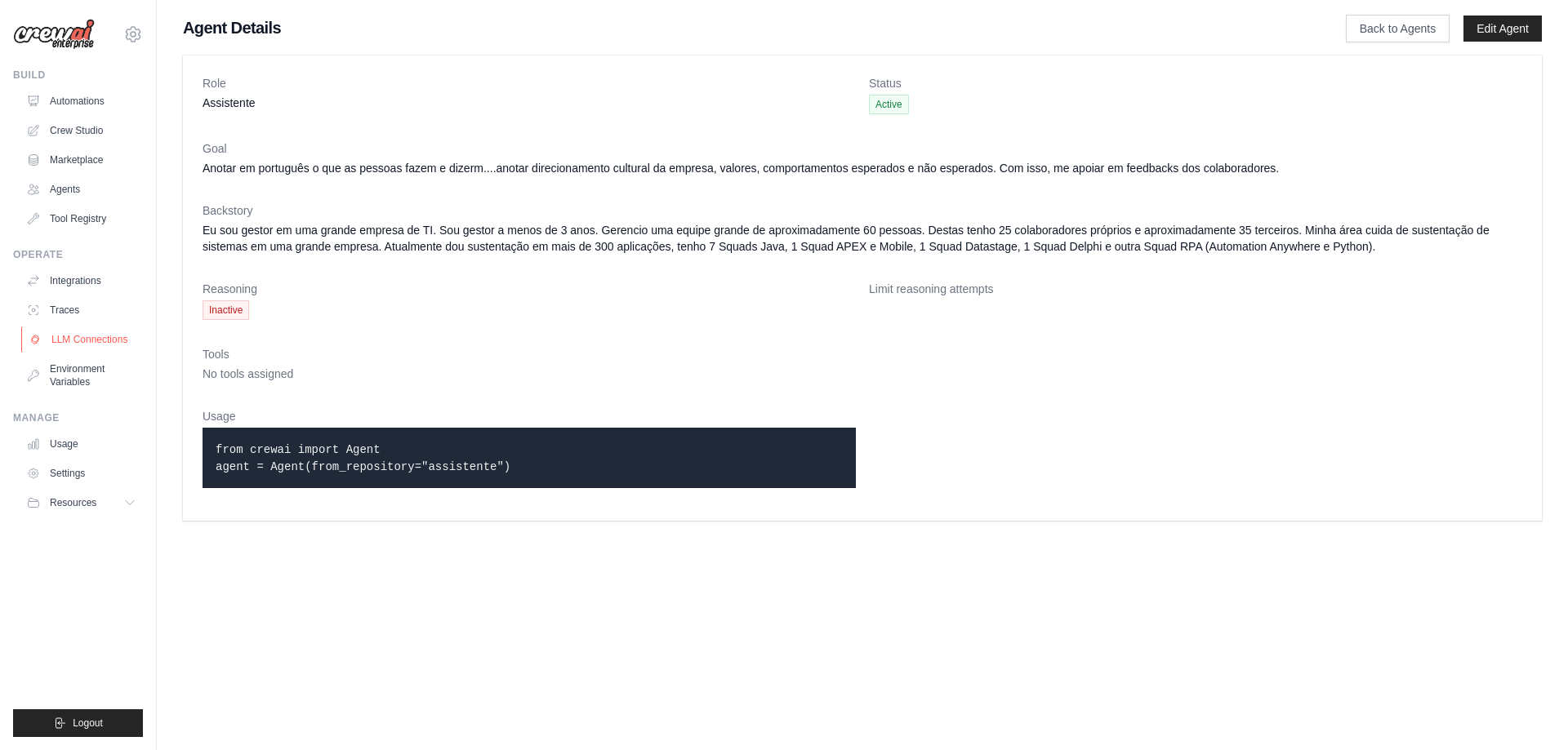
click at [84, 334] on link "LLM Connections" at bounding box center [83, 339] width 124 height 26
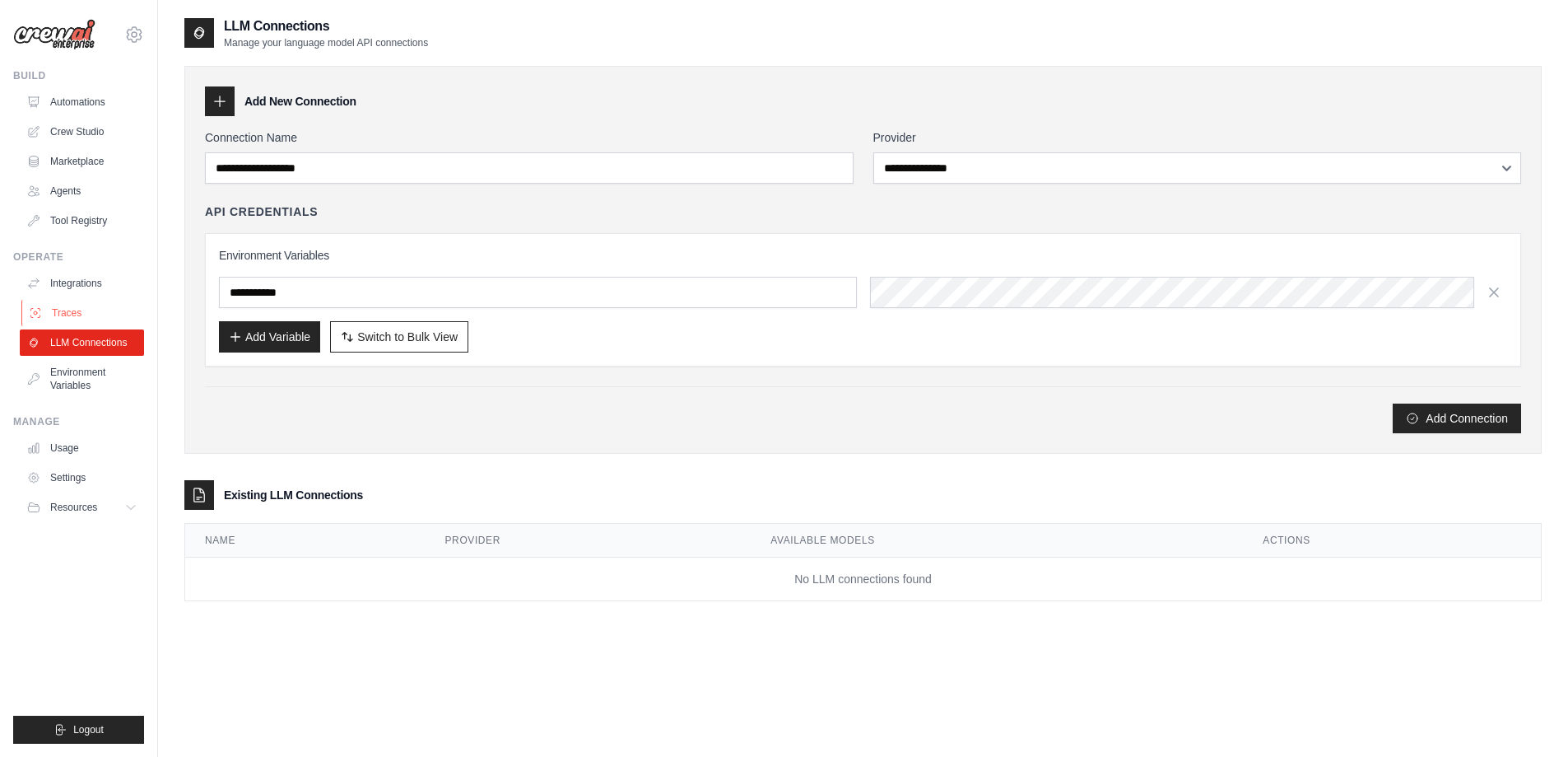
click at [91, 312] on link "Traces" at bounding box center [84, 312] width 125 height 26
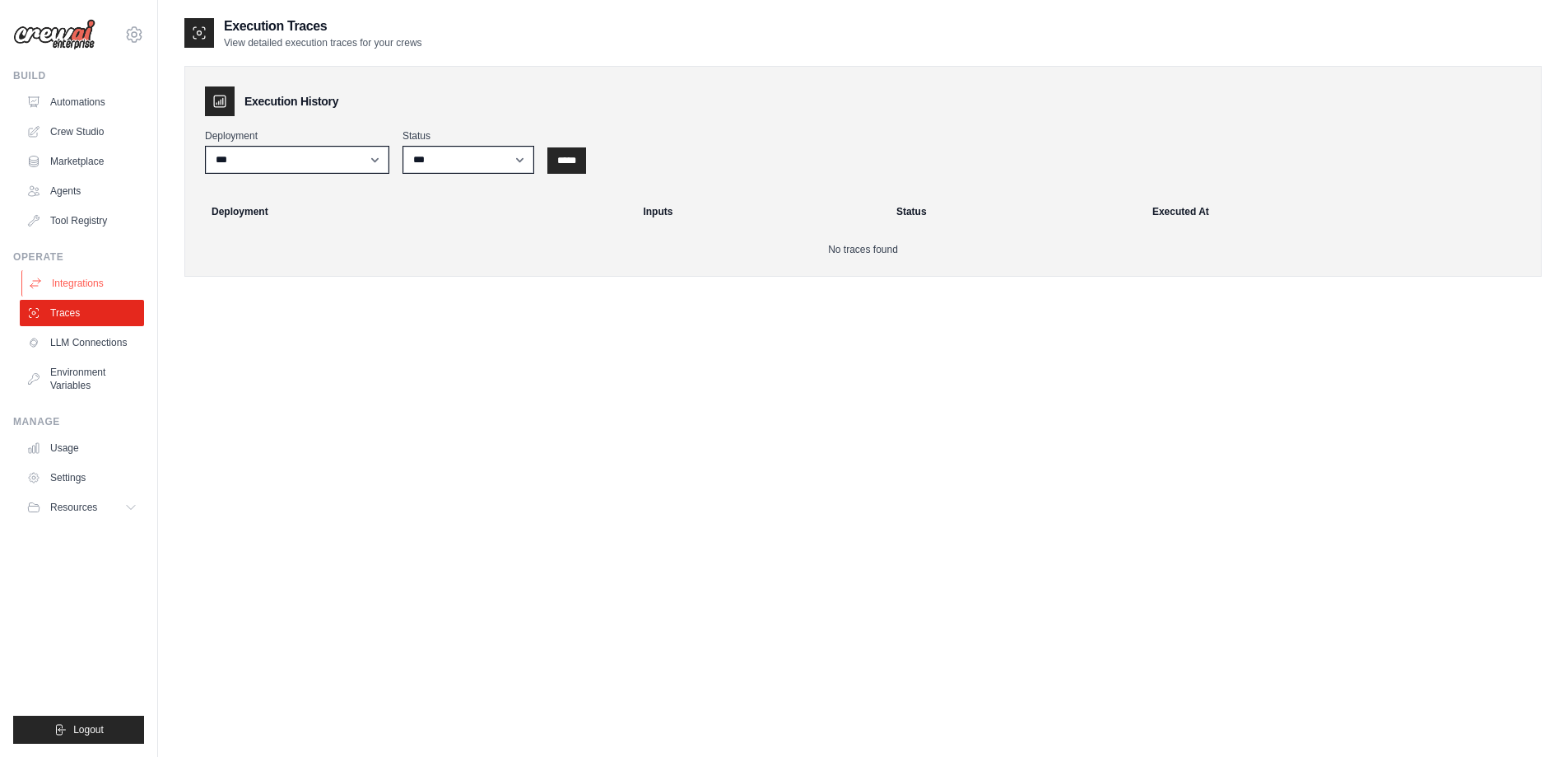
click at [90, 277] on link "Integrations" at bounding box center [84, 284] width 125 height 26
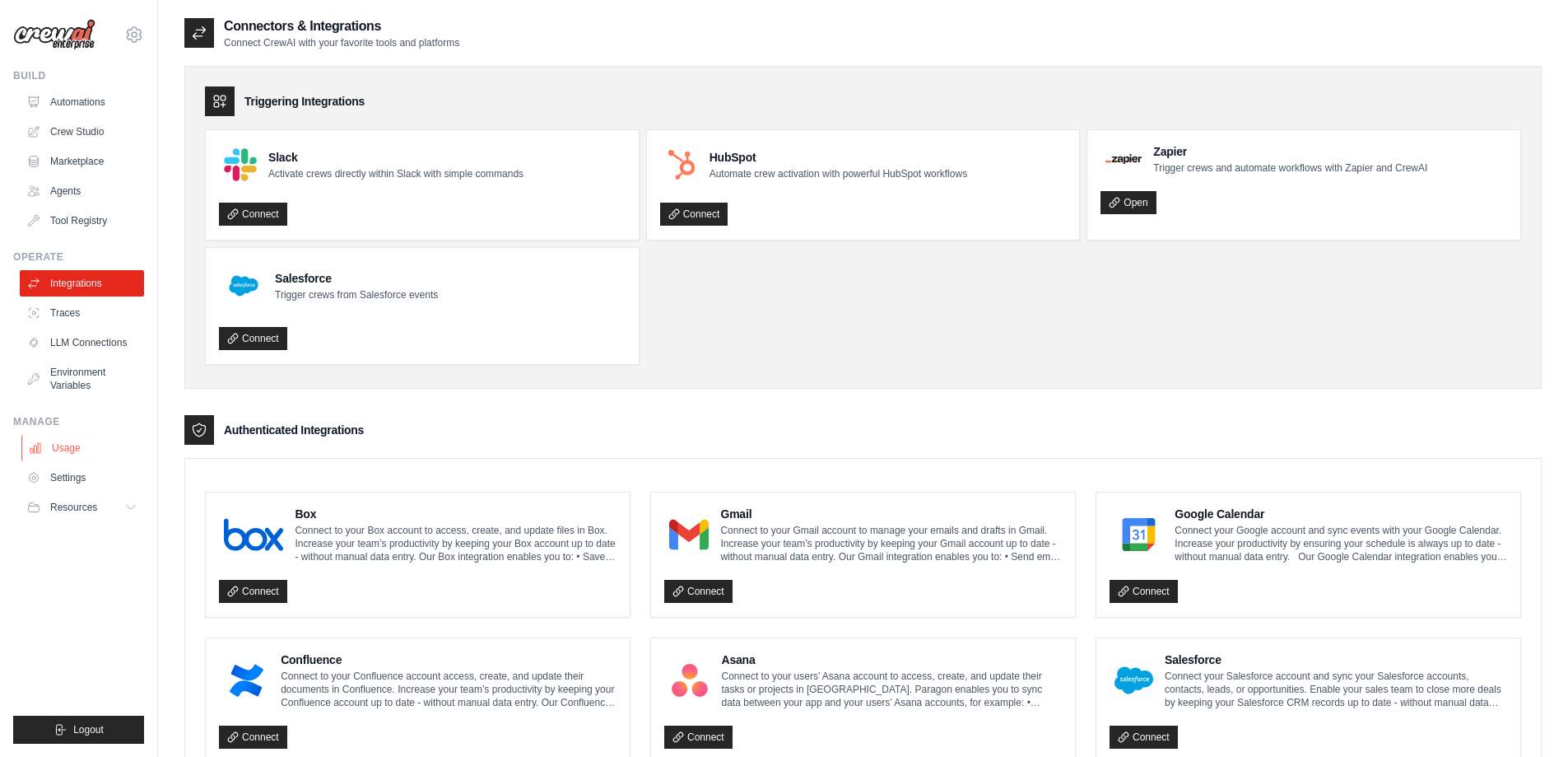
click at [69, 444] on link "Usage" at bounding box center [84, 448] width 125 height 26
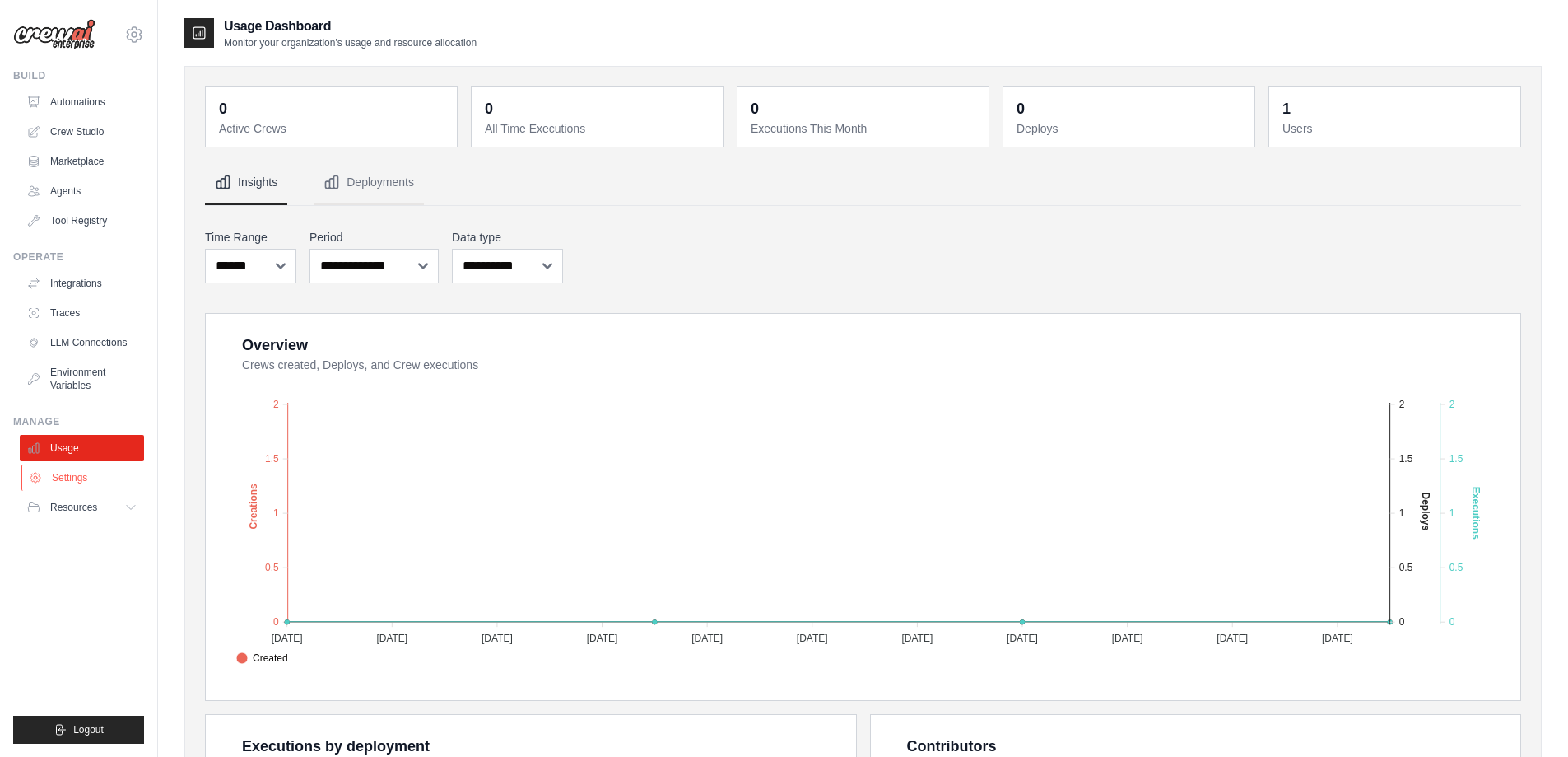
click at [87, 481] on link "Settings" at bounding box center [84, 478] width 125 height 26
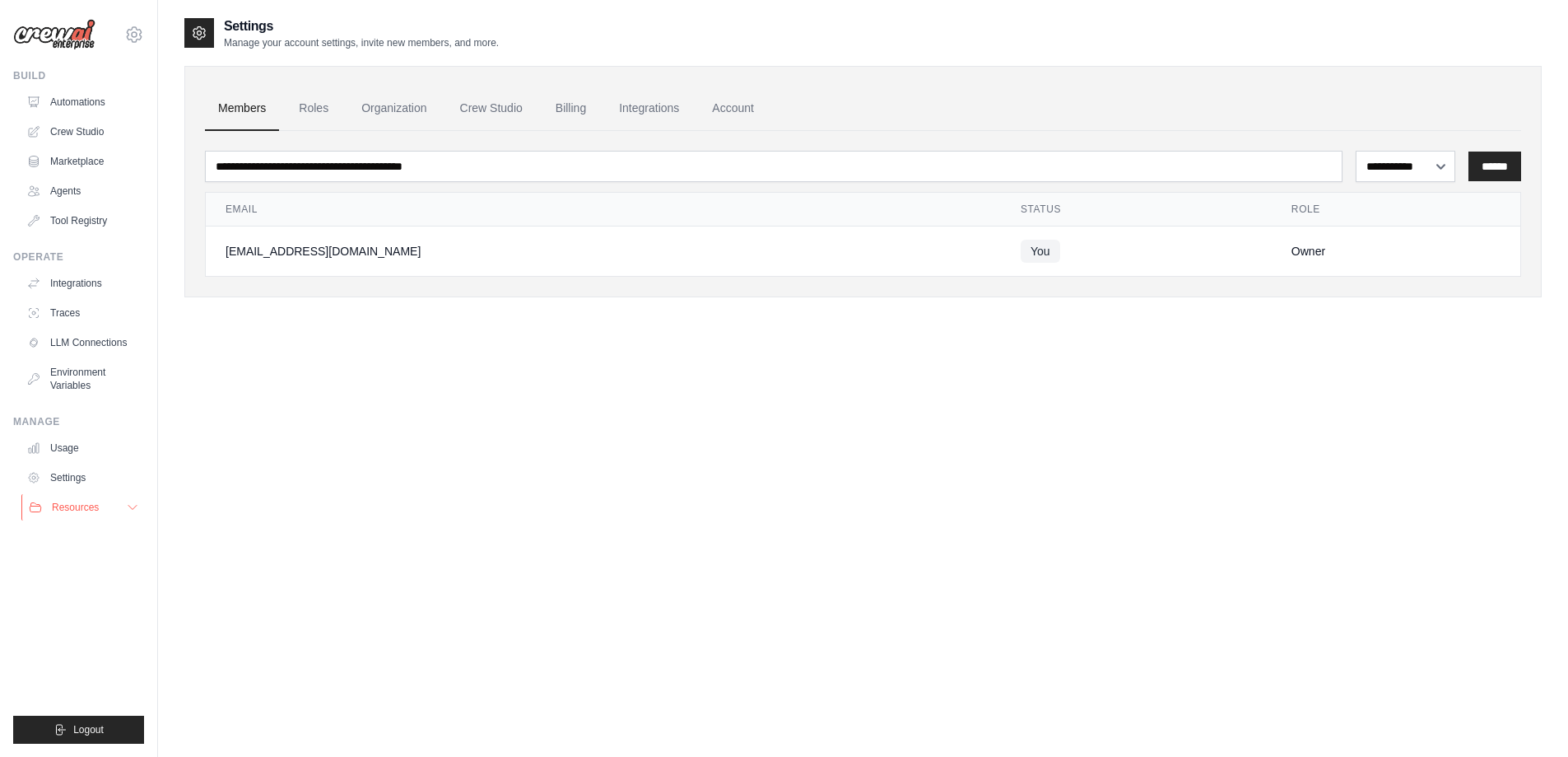
click at [85, 509] on span "Resources" at bounding box center [75, 508] width 46 height 13
click at [78, 187] on link "Agents" at bounding box center [84, 191] width 125 height 26
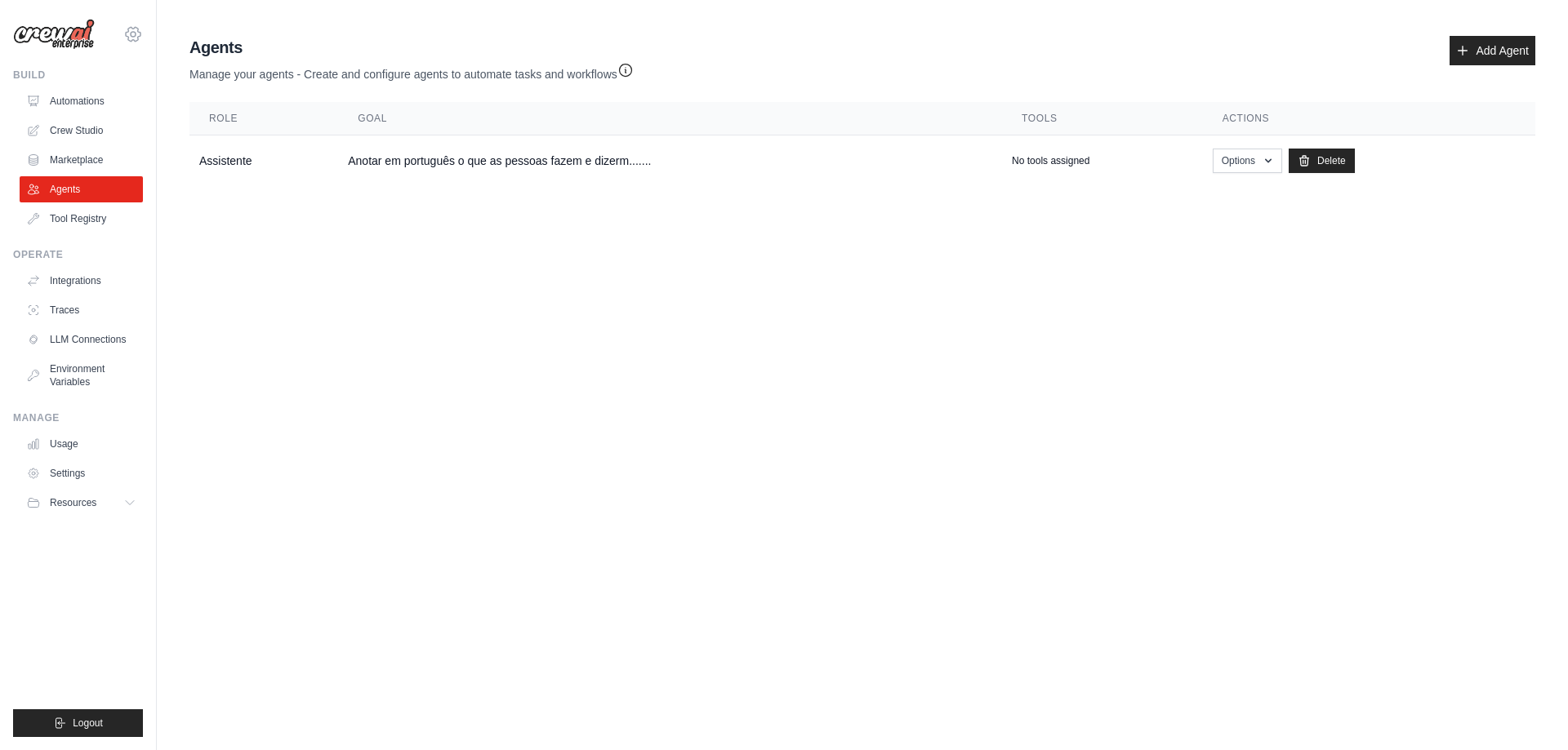
click at [139, 38] on icon at bounding box center [133, 34] width 19 height 19
drag, startPoint x: 396, startPoint y: 160, endPoint x: 330, endPoint y: 246, distance: 108.4
click at [330, 246] on body "sergioweckerlin@gmail.com Settings Build Automations Crew Studio" at bounding box center [784, 375] width 1568 height 750
click at [69, 224] on link "Tool Registry" at bounding box center [83, 218] width 124 height 26
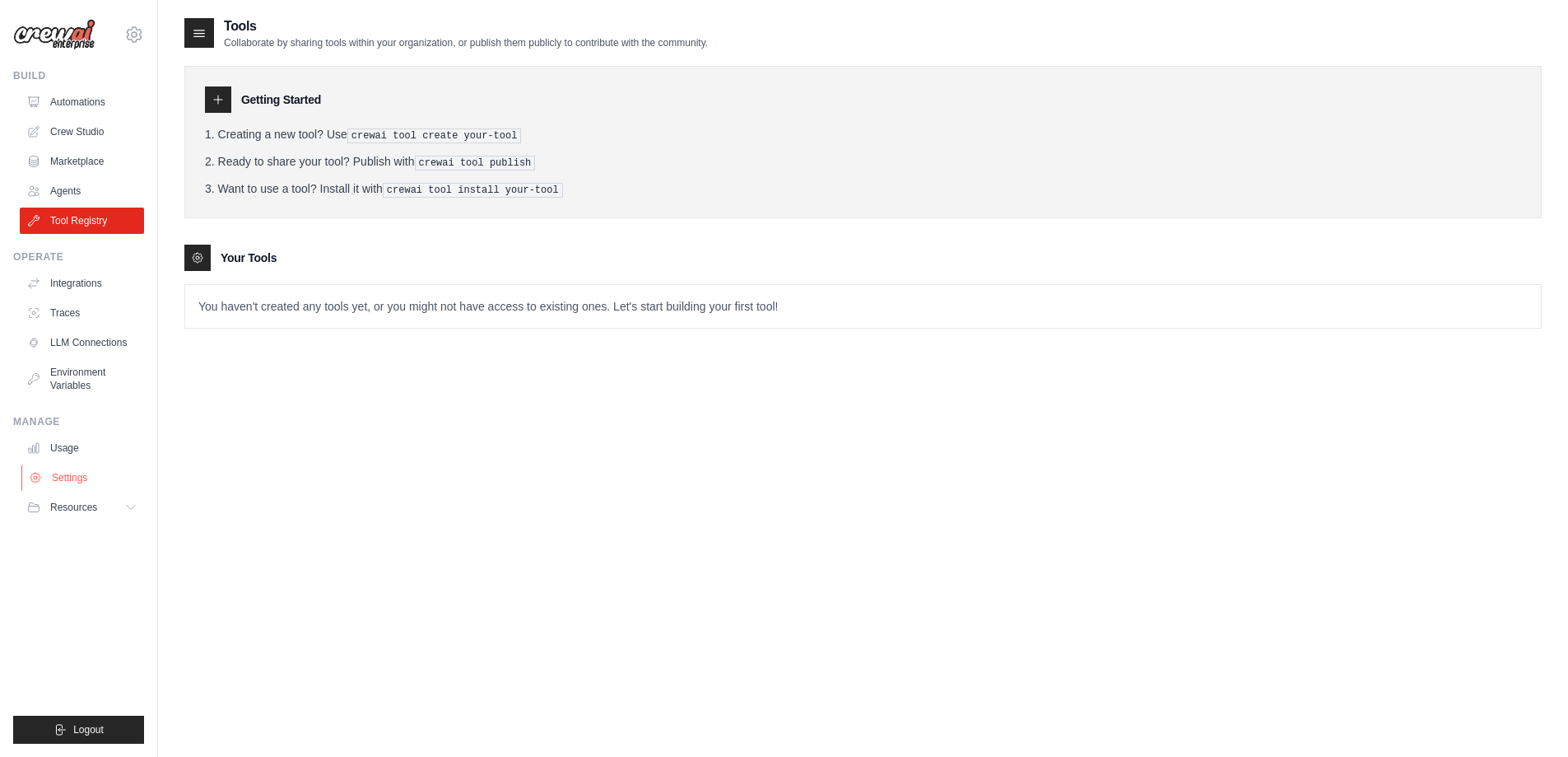
click at [86, 472] on link "Settings" at bounding box center [84, 478] width 125 height 26
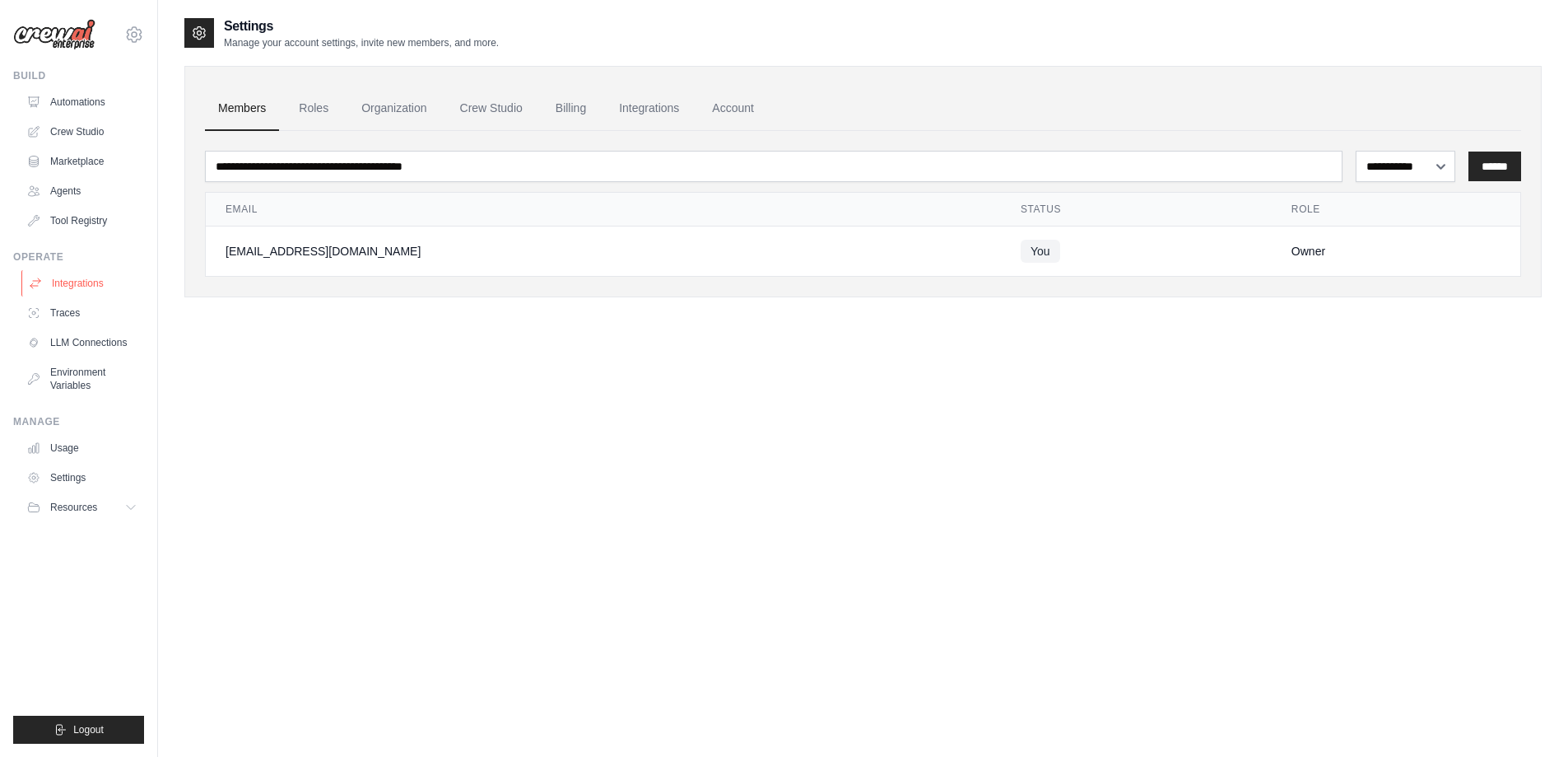
click at [86, 288] on link "Integrations" at bounding box center [84, 284] width 125 height 26
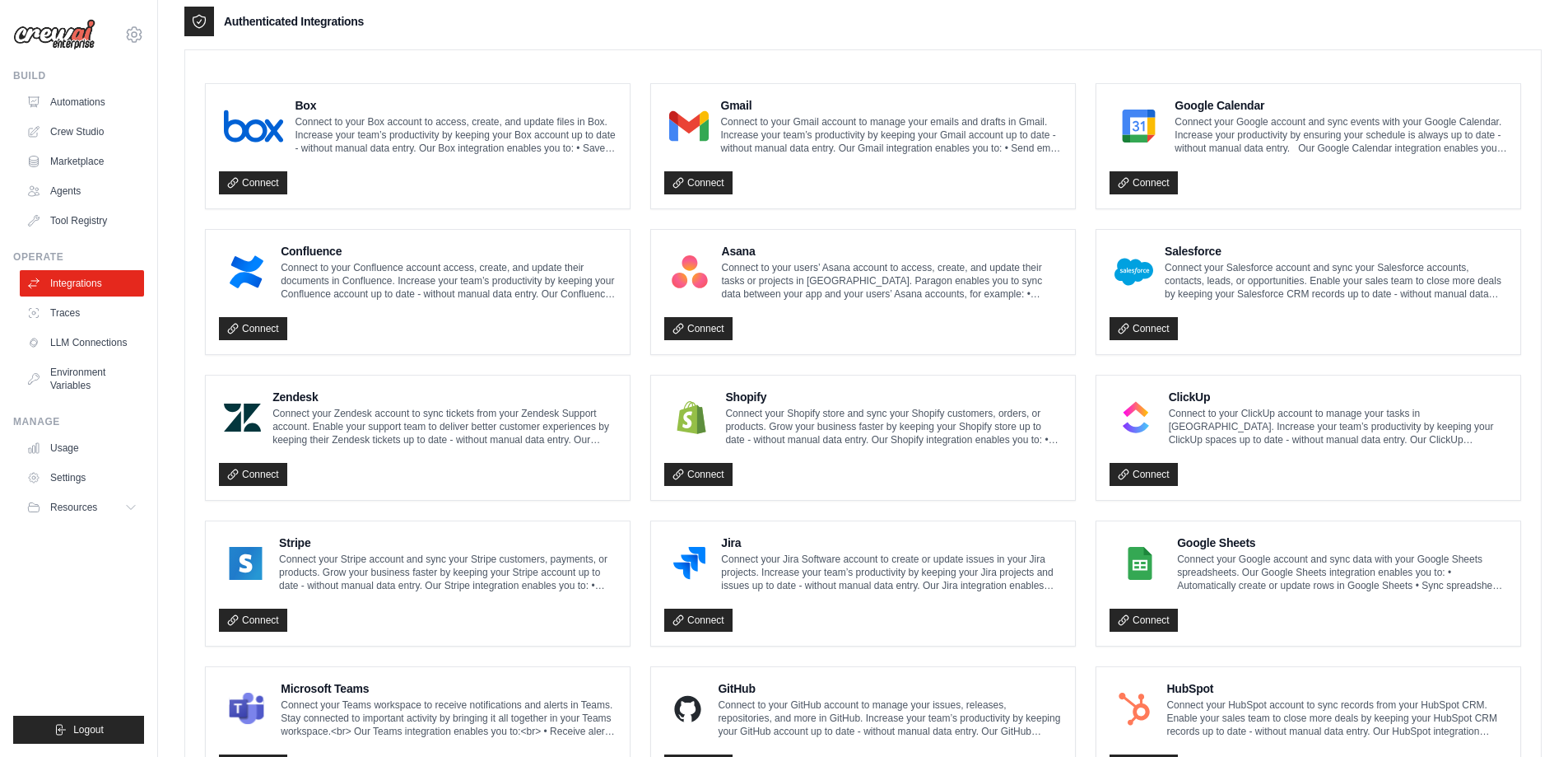
scroll to position [380, 0]
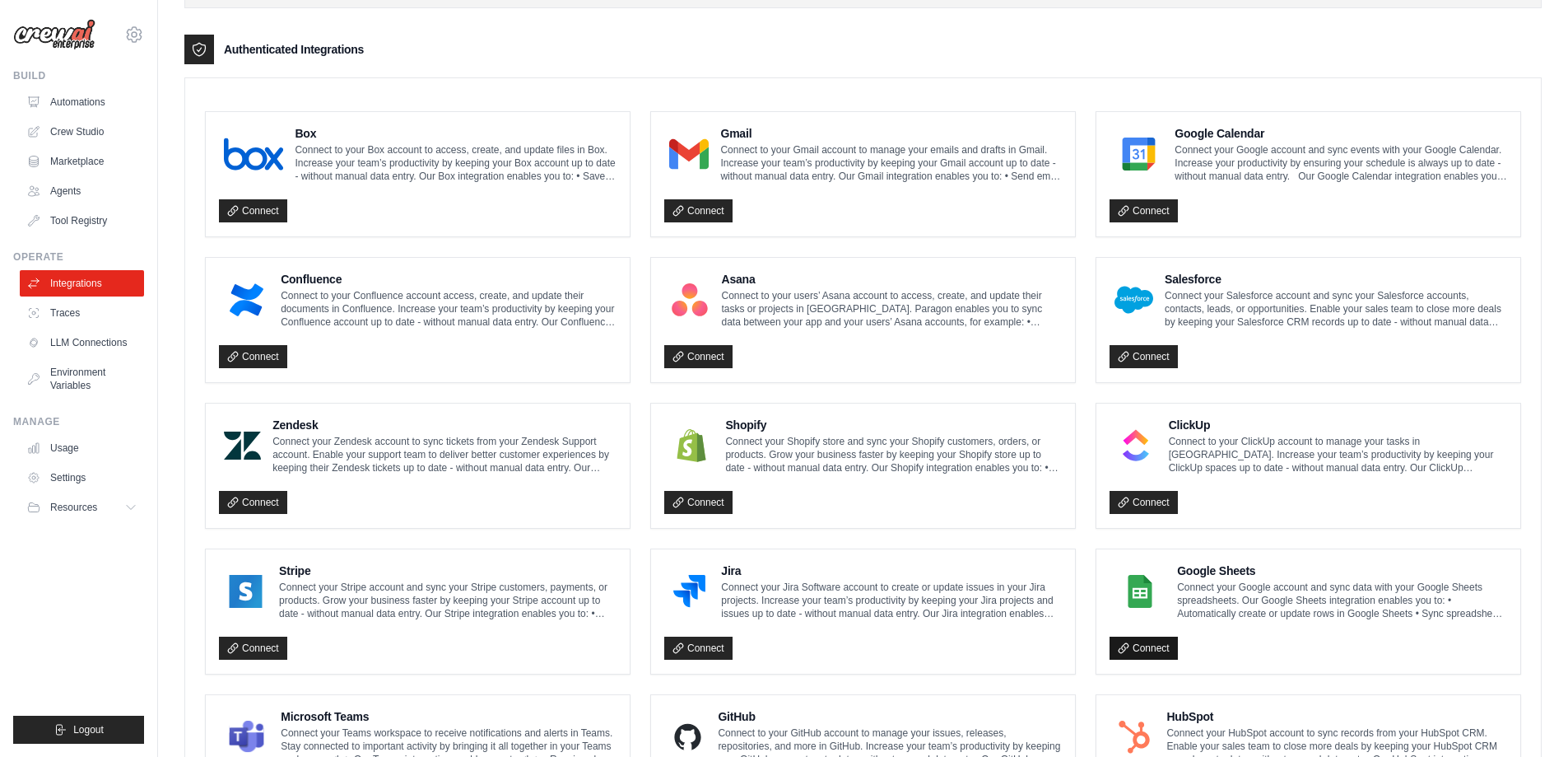
click at [1146, 648] on link "Connect" at bounding box center [1144, 648] width 69 height 23
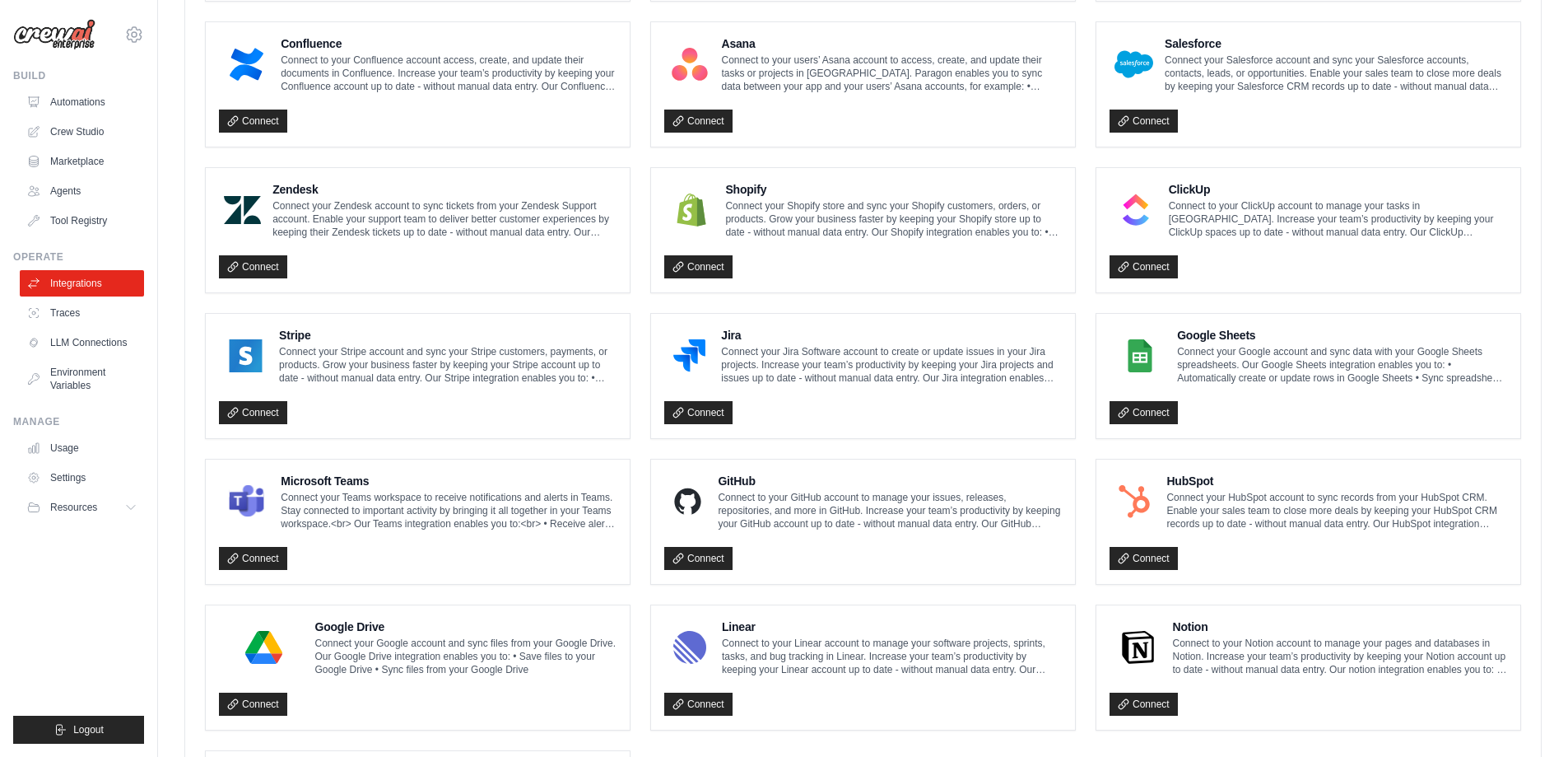
scroll to position [628, 0]
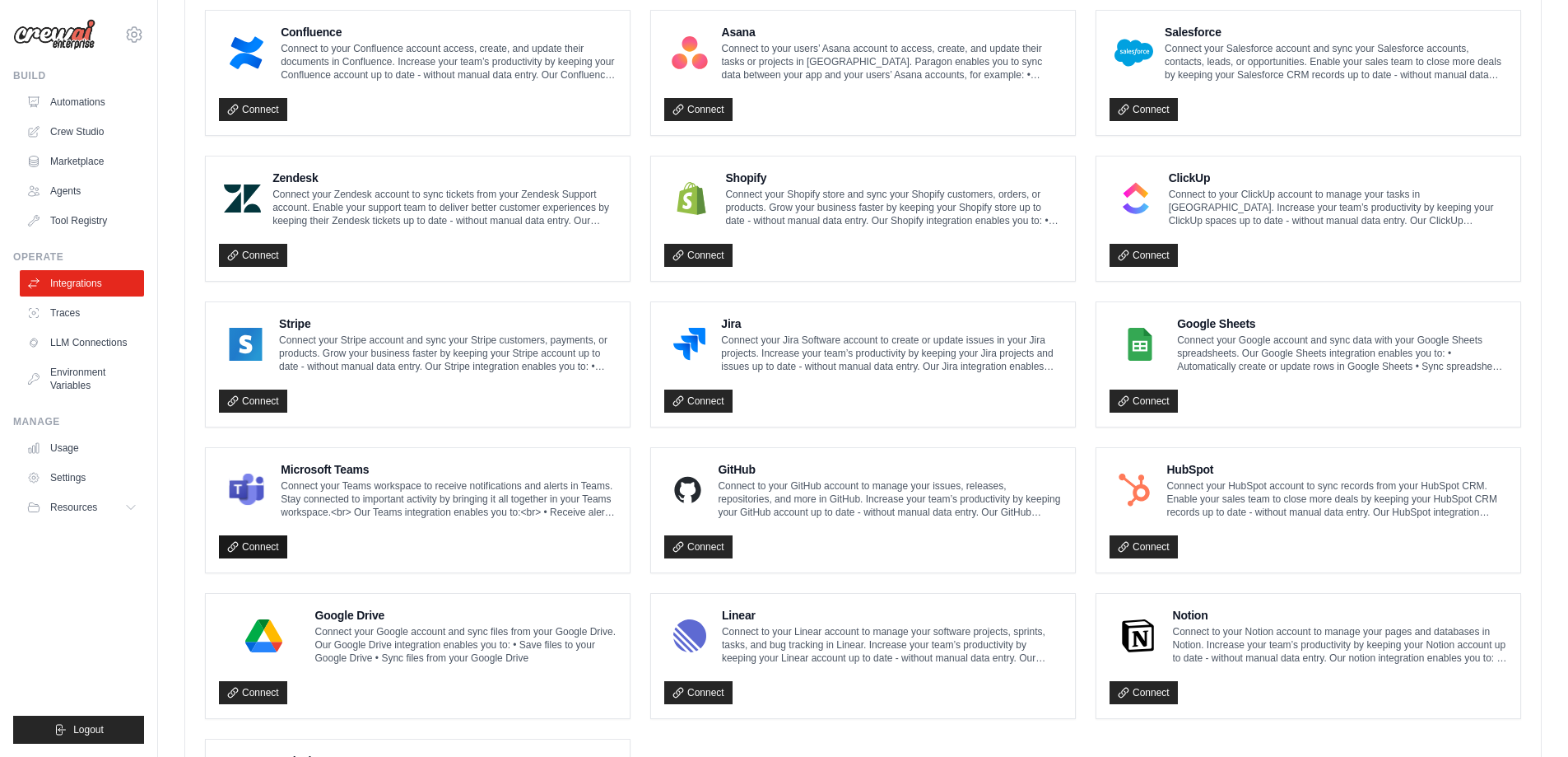
click at [270, 545] on link "Connect" at bounding box center [254, 547] width 69 height 23
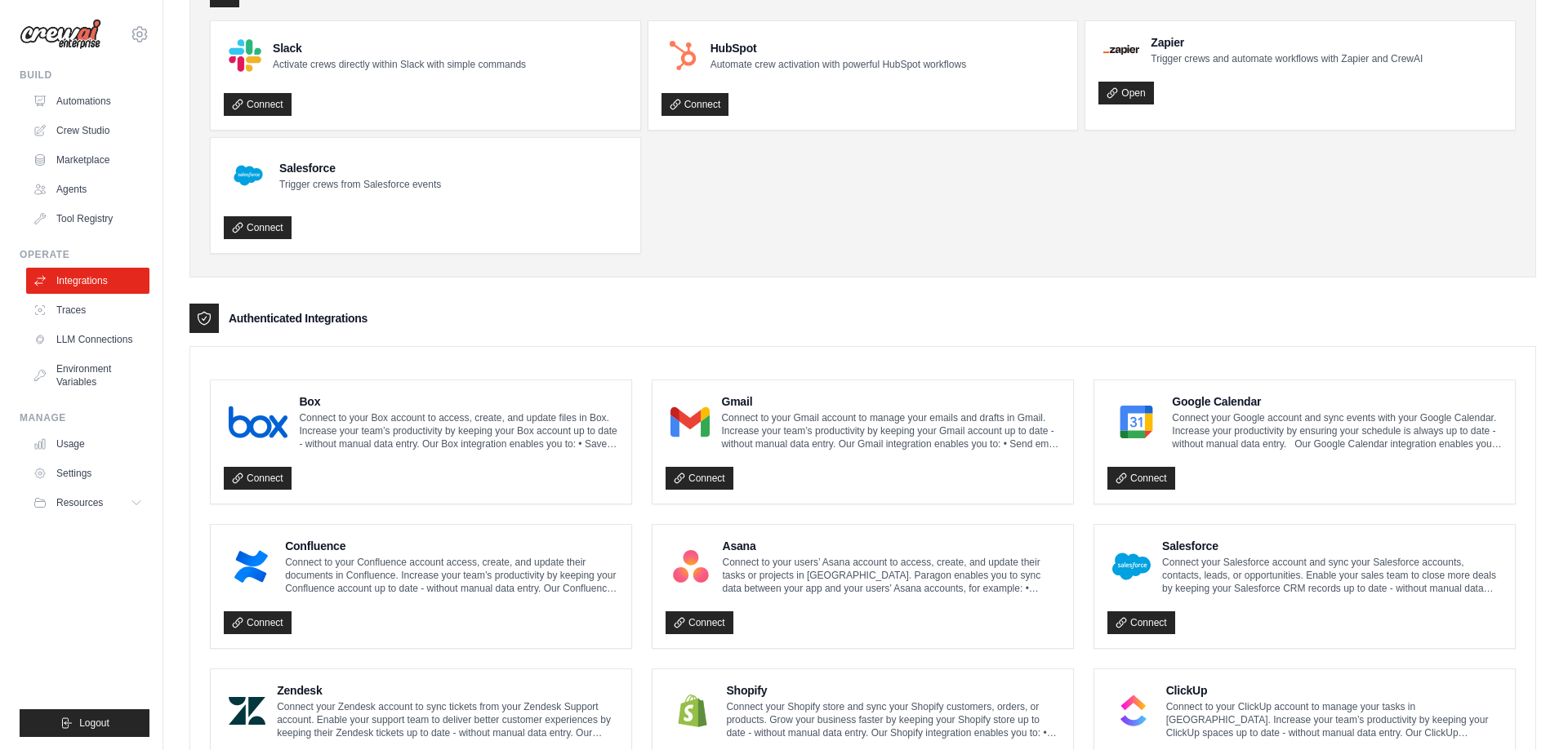
scroll to position [0, 0]
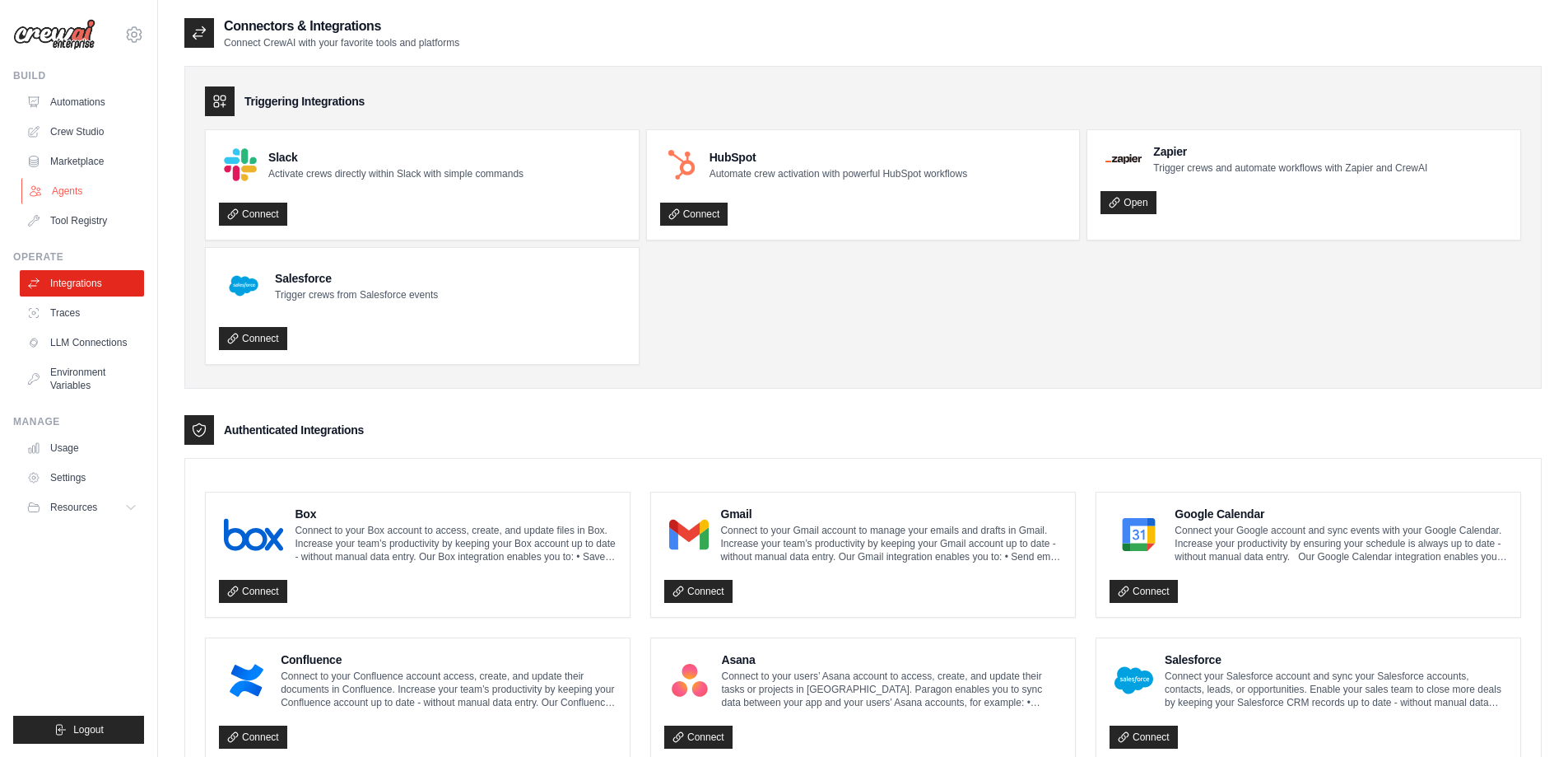
click at [76, 189] on link "Agents" at bounding box center [84, 191] width 125 height 26
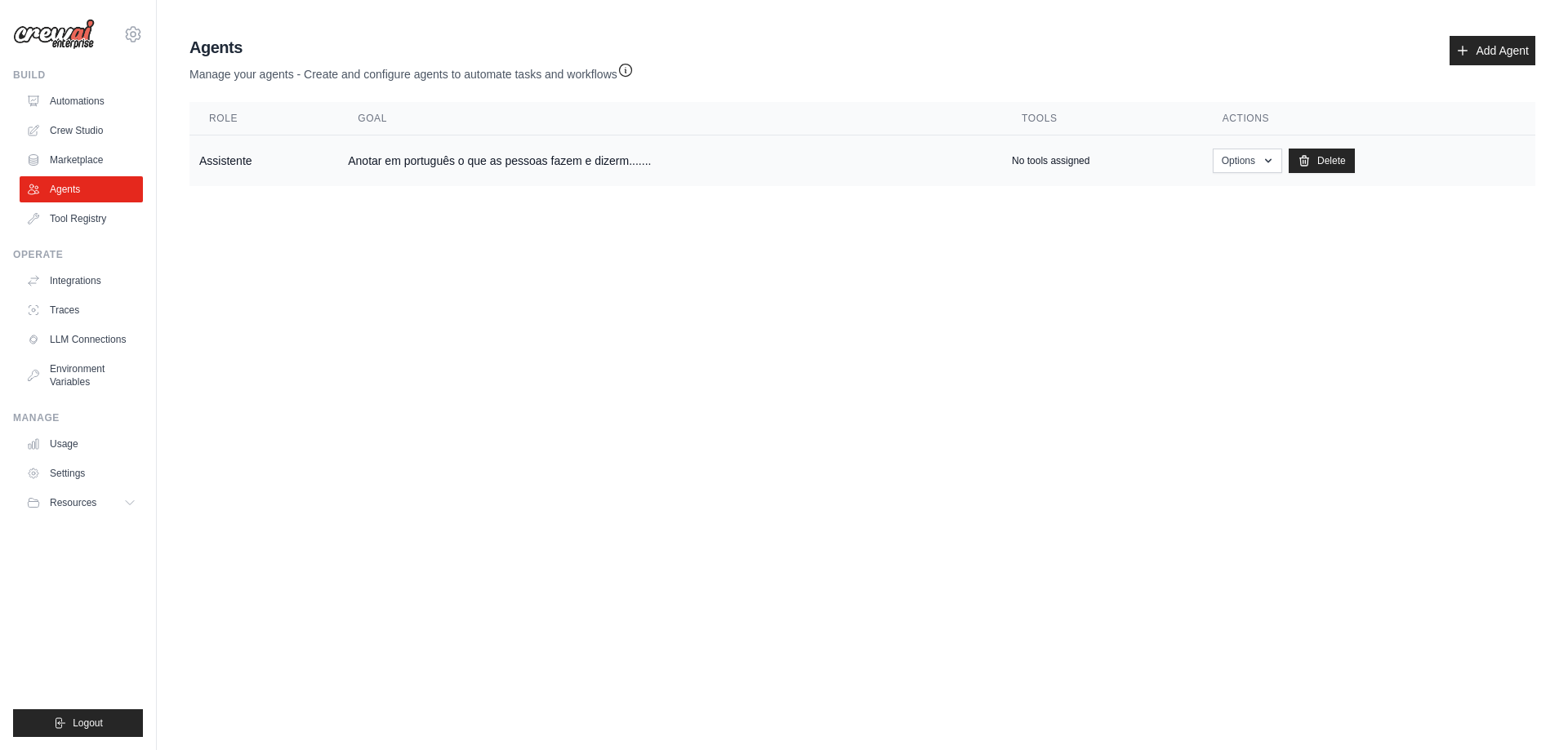
click at [236, 158] on td "Assistente" at bounding box center [263, 161] width 148 height 52
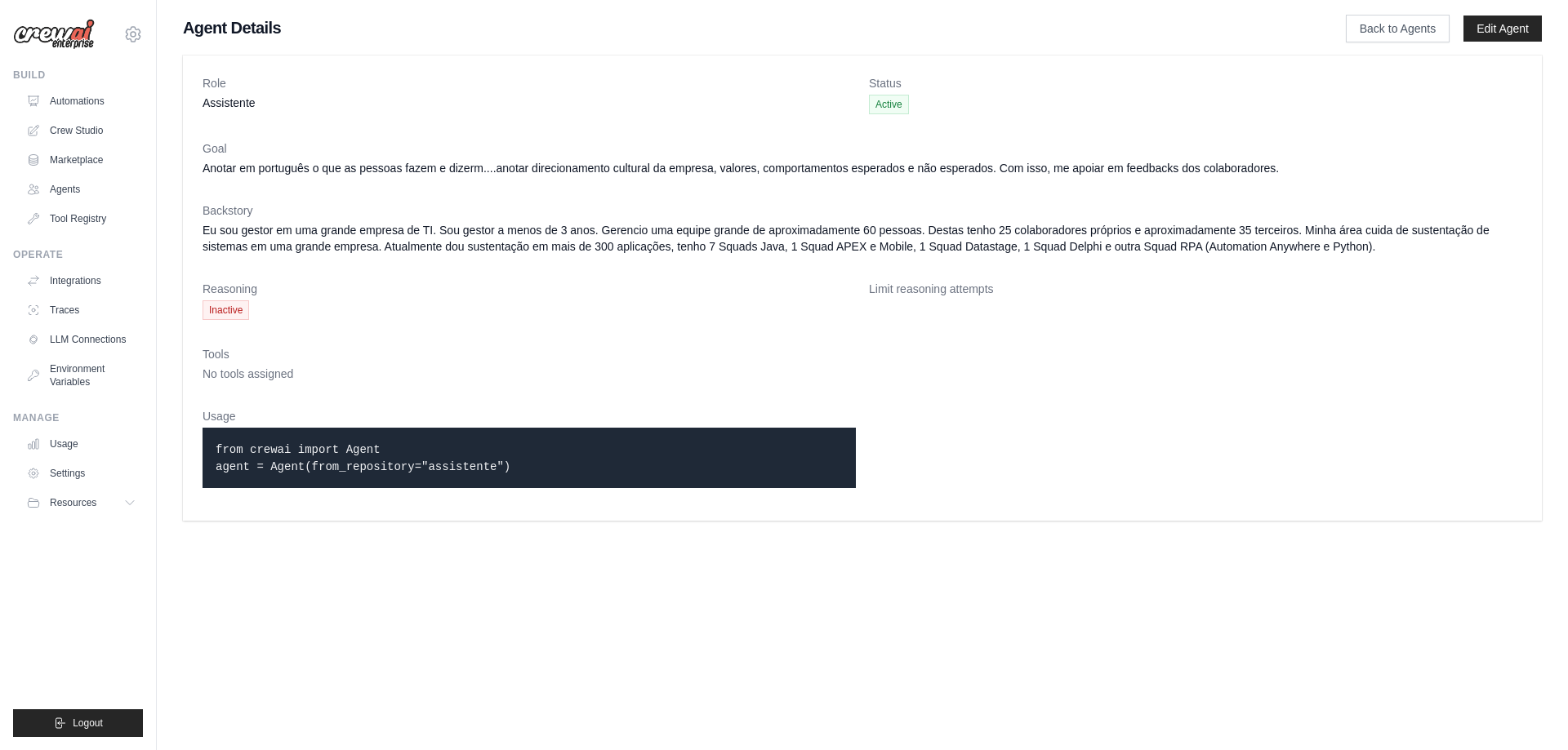
click at [1103, 394] on dl "Role Assistente Status Active Goal Anotar em português o que as pessoas fazem e…" at bounding box center [862, 287] width 1319 height 426
click at [288, 444] on code "from crewai import Agent agent = Agent(from_repository="assistente")" at bounding box center [363, 458] width 295 height 30
drag, startPoint x: 489, startPoint y: 472, endPoint x: 348, endPoint y: 467, distance: 141.1
click at [348, 467] on div "from crewai import Agent agent = Agent(from_repository="assistente")" at bounding box center [529, 458] width 654 height 61
click at [369, 529] on main "Agent Details Back to Agents Edit Agent Role Assistente Status Active Goal Anot…" at bounding box center [862, 268] width 1411 height 537
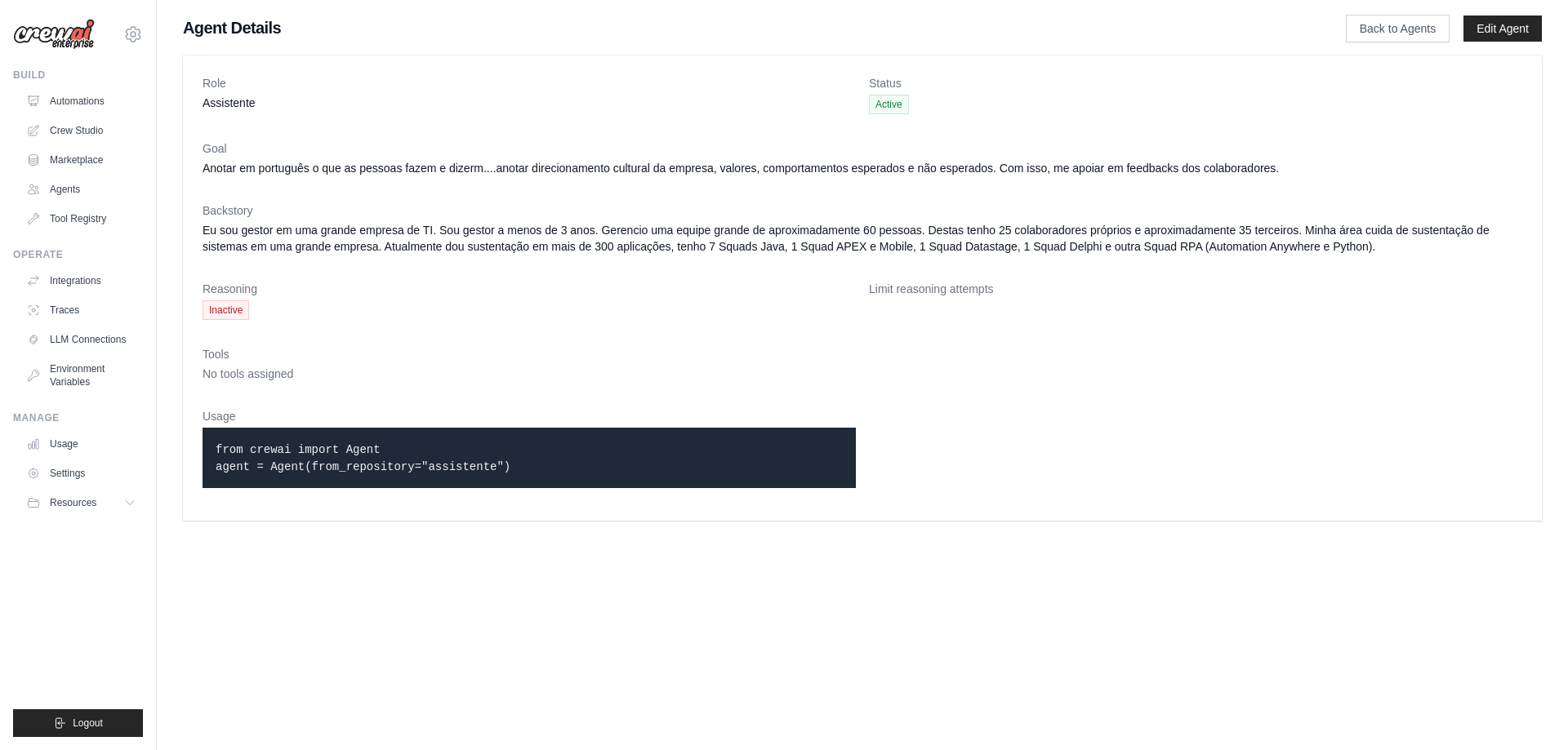
click at [251, 374] on span "No tools assigned" at bounding box center [248, 374] width 90 height 13
click at [1411, 29] on link "Back to Agents" at bounding box center [1397, 29] width 103 height 28
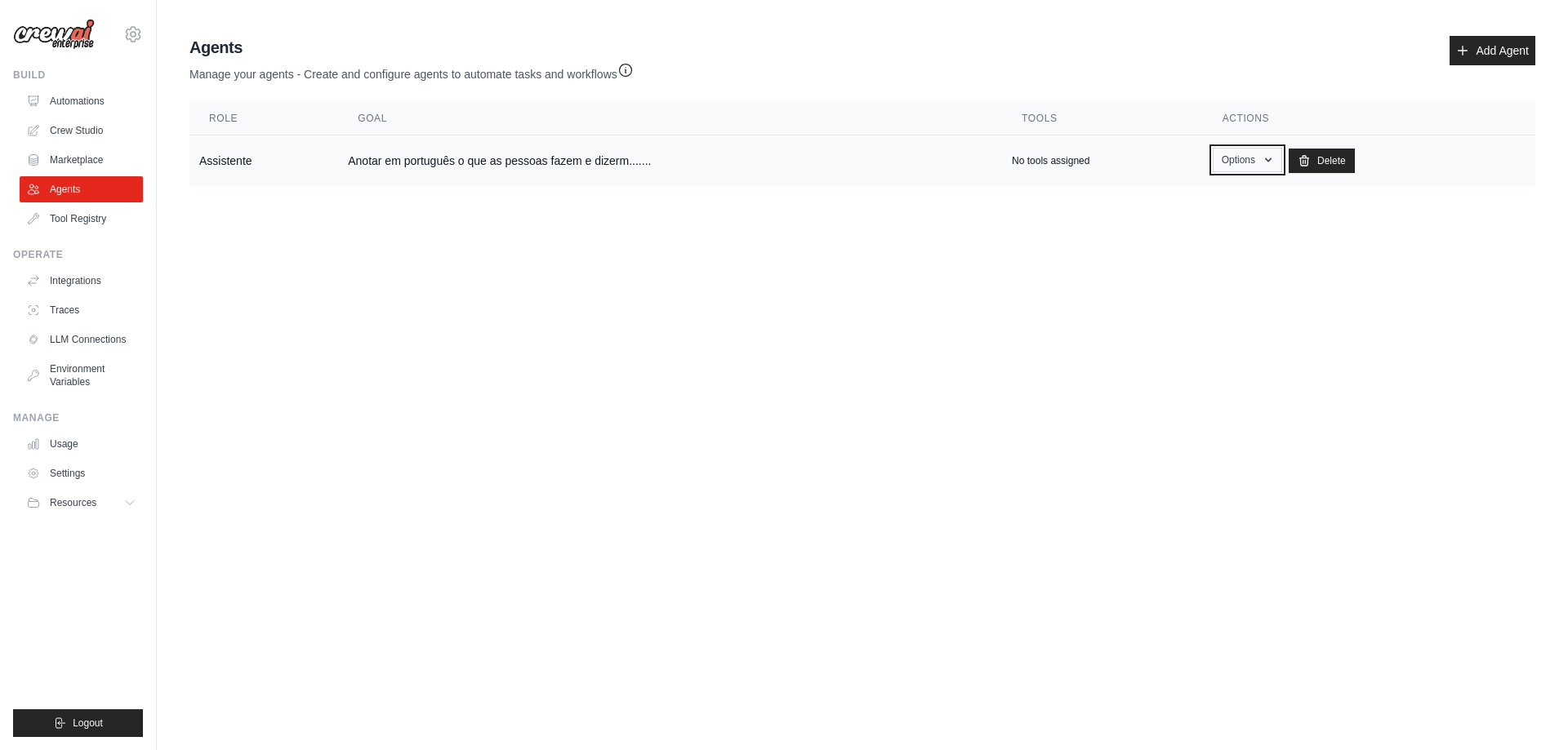
click at [1254, 161] on button "Options" at bounding box center [1246, 159] width 69 height 25
click at [1204, 198] on link "Show" at bounding box center [1223, 197] width 118 height 29
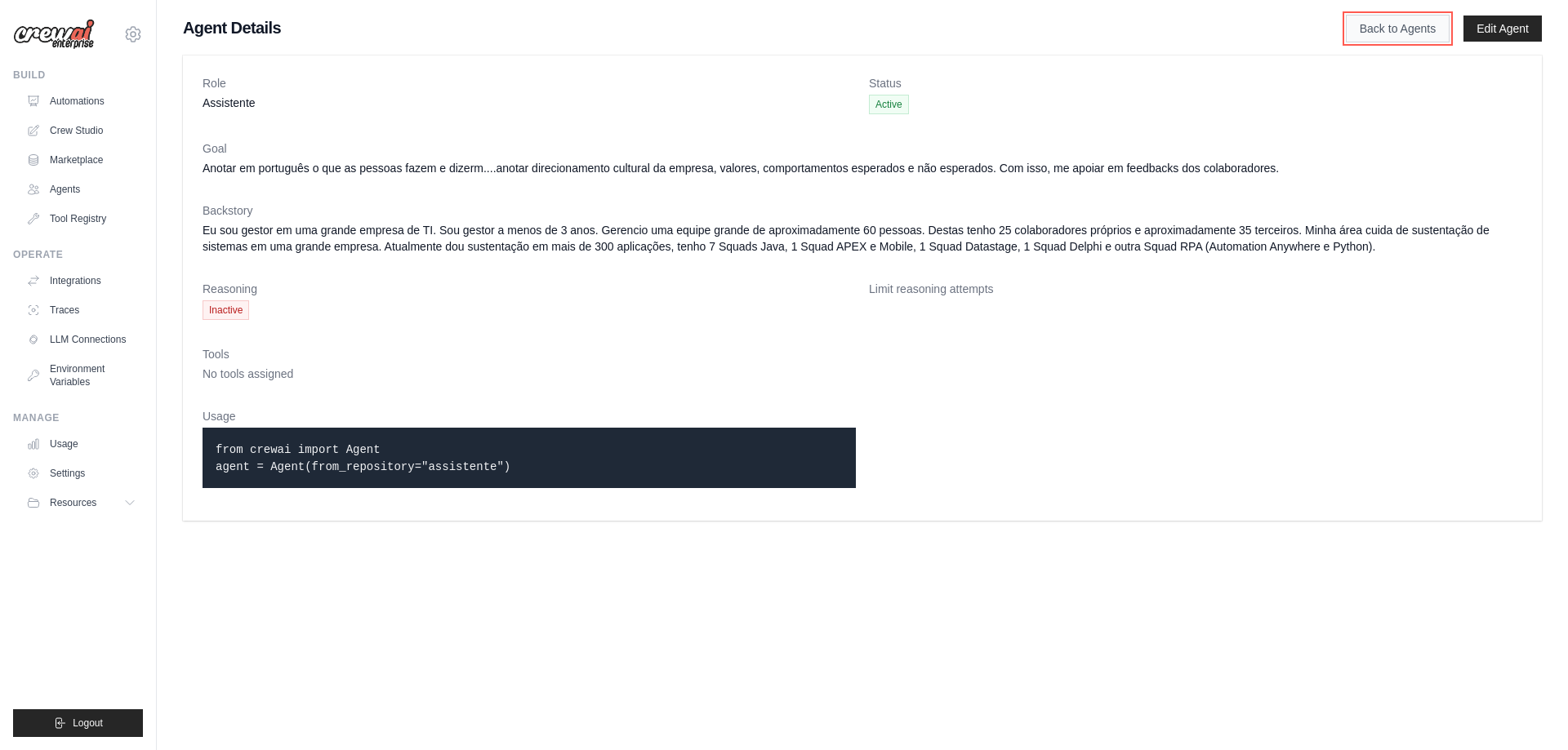
click at [1372, 24] on link "Back to Agents" at bounding box center [1397, 29] width 103 height 28
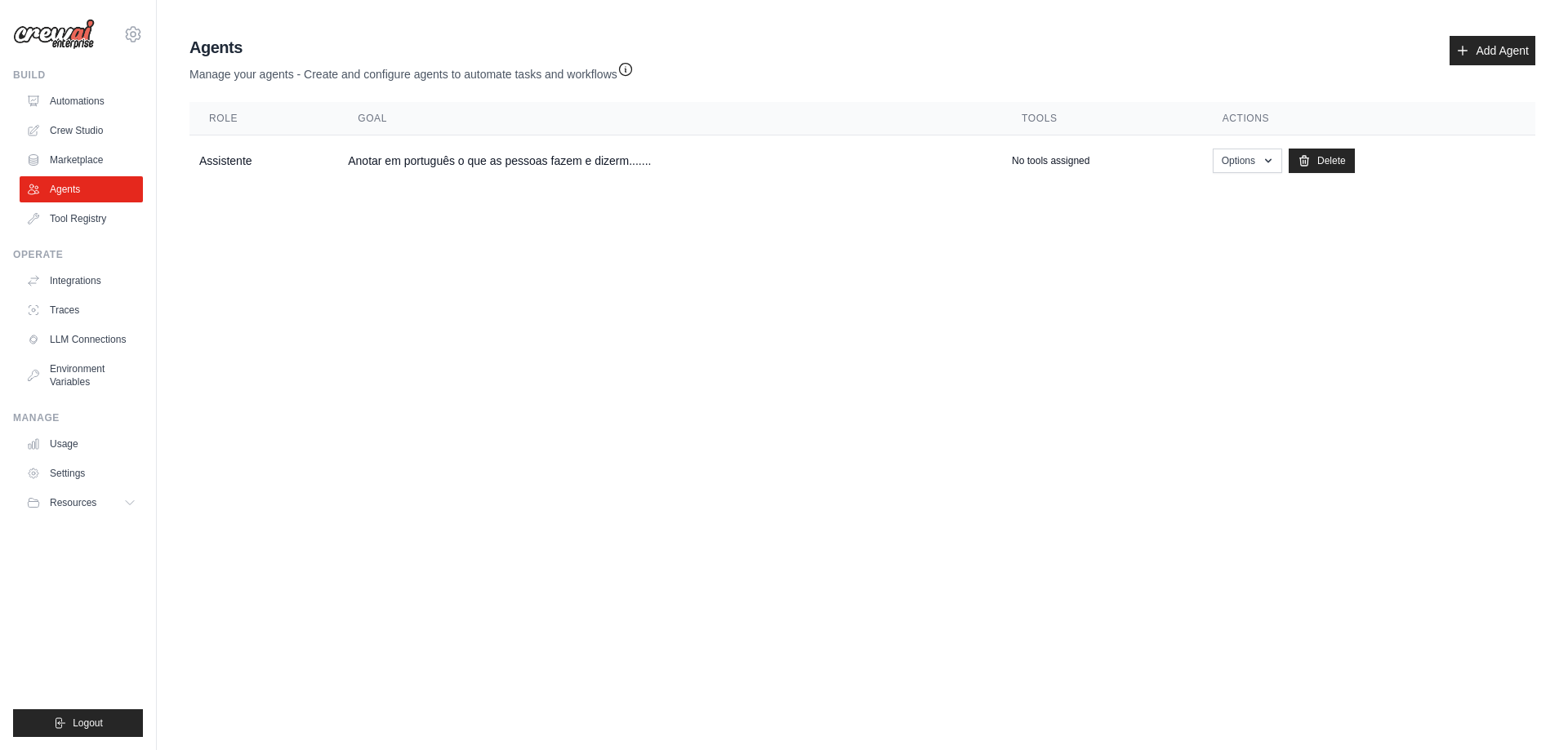
click at [631, 66] on icon "button" at bounding box center [626, 69] width 17 height 17
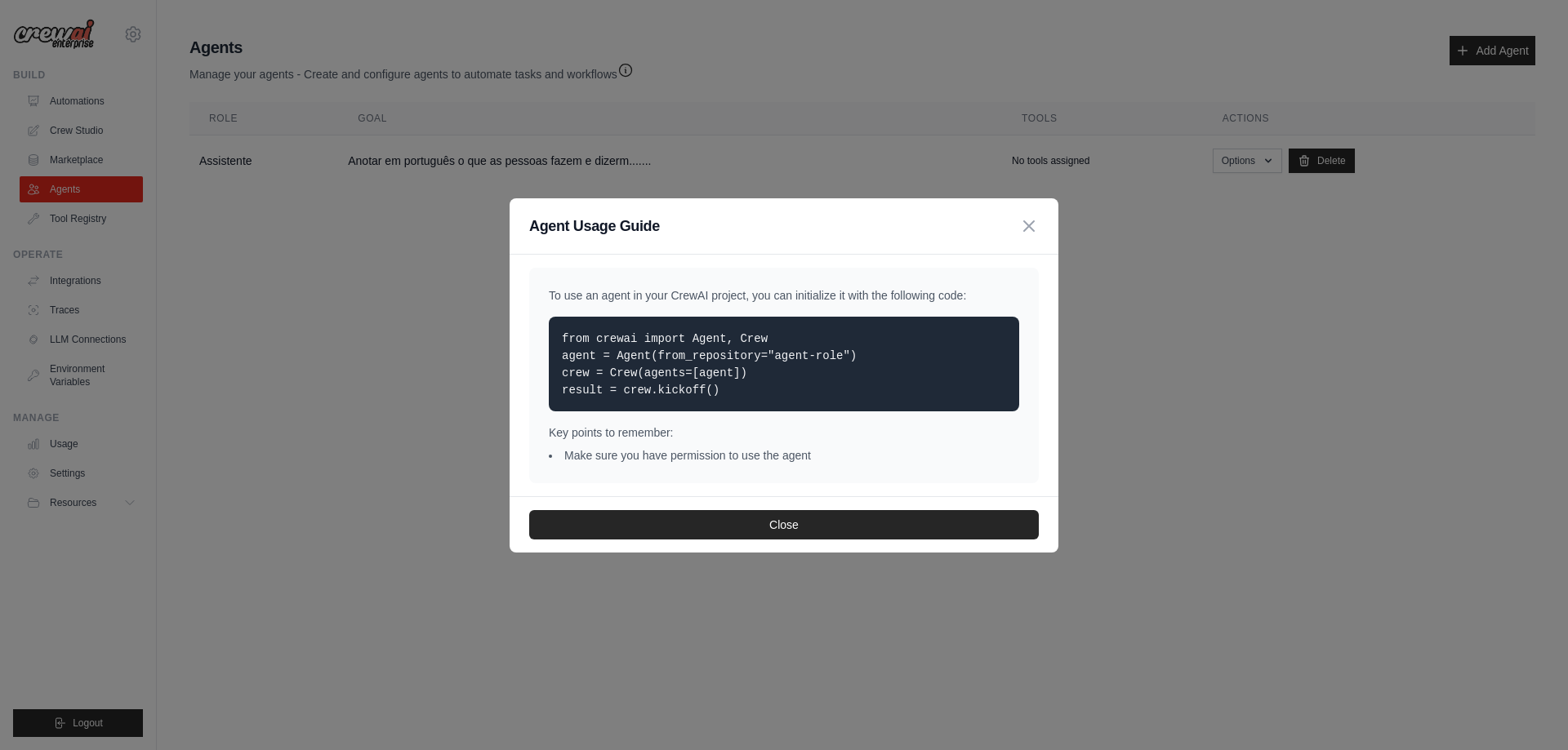
drag, startPoint x: 722, startPoint y: 393, endPoint x: 538, endPoint y: 325, distance: 196.2
click at [538, 325] on div "To use an agent in your CrewAI project, you can initialize it with the followin…" at bounding box center [784, 376] width 510 height 216
copy code "from crewai import Agent, Crew agent = Agent(from_repository="agent-role") crew…"
click at [1036, 229] on icon "button" at bounding box center [1028, 225] width 19 height 19
